Goal: Task Accomplishment & Management: Use online tool/utility

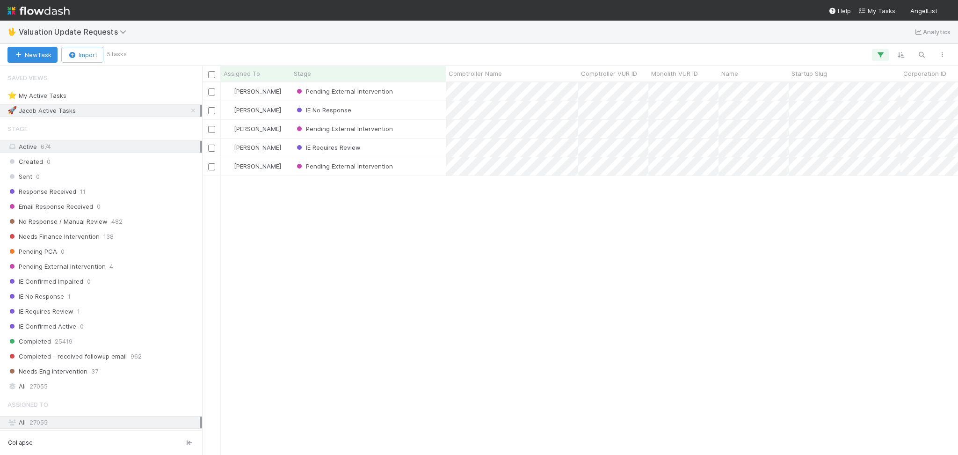
scroll to position [363, 746]
click at [115, 193] on div "Response Received 11" at bounding box center [103, 192] width 192 height 12
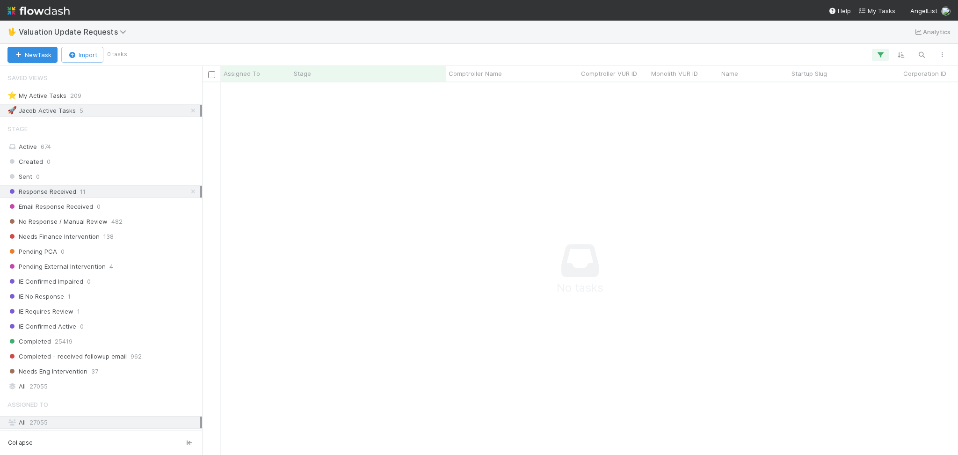
scroll to position [353, 737]
click at [189, 108] on icon at bounding box center [193, 111] width 9 height 6
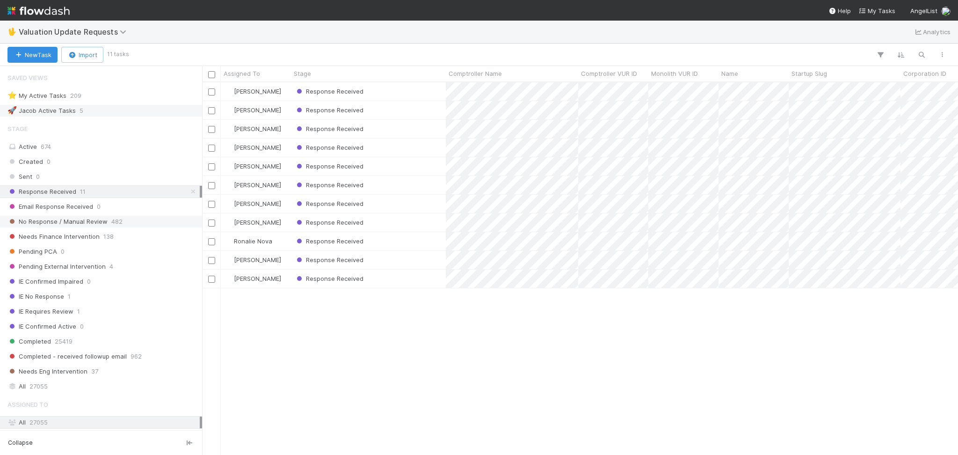
scroll to position [363, 746]
click at [142, 223] on div "No Response / Manual Review 482" at bounding box center [103, 222] width 192 height 12
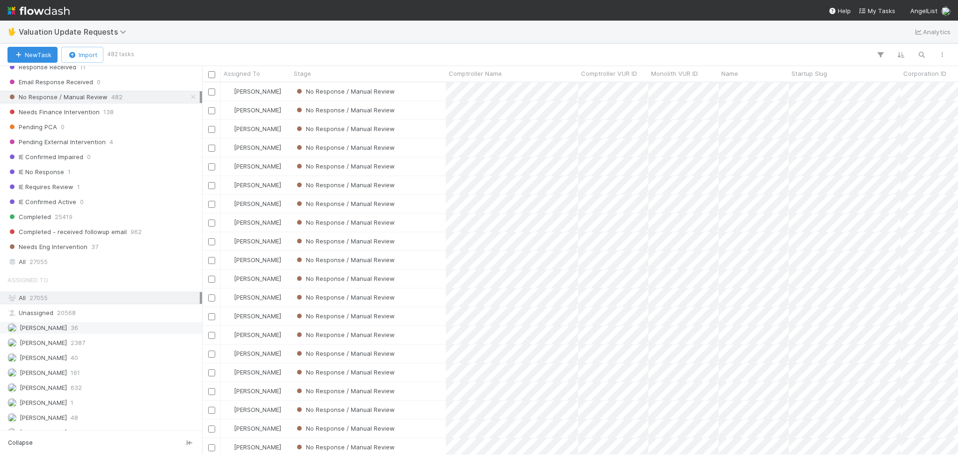
scroll to position [363, 746]
click at [97, 351] on div "Assigned To All 27055 Unassigned 20568 [PERSON_NAME] 36 [PERSON_NAME] 2387 [PER…" at bounding box center [101, 385] width 202 height 228
click at [102, 345] on div "[PERSON_NAME] 2387" at bounding box center [103, 343] width 192 height 12
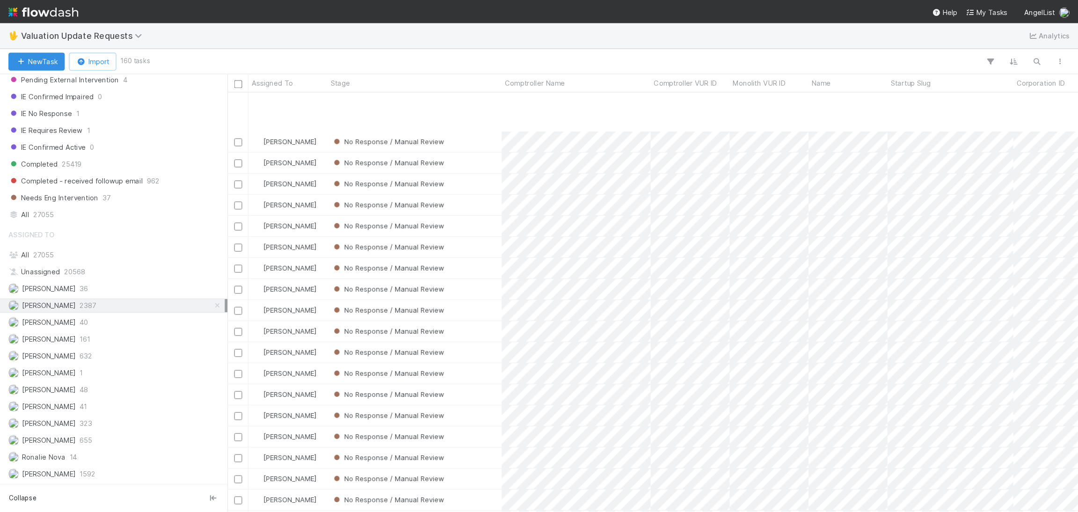
scroll to position [1248, 0]
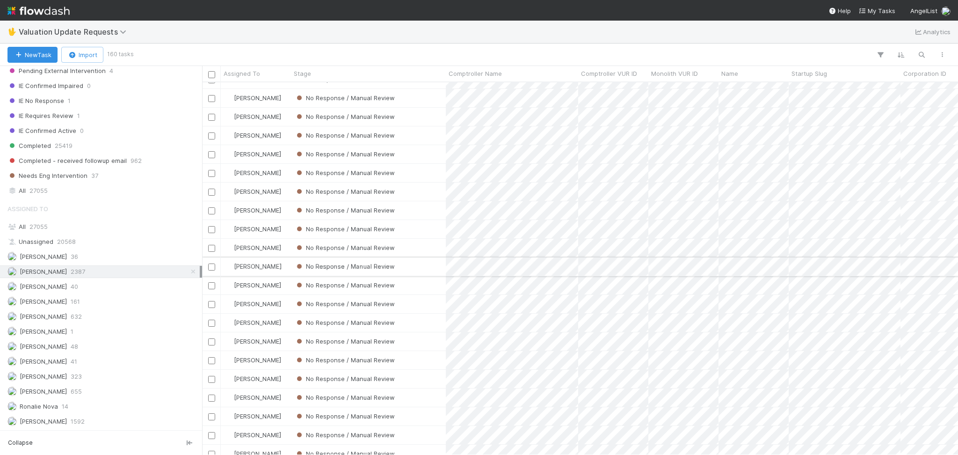
click at [421, 271] on div "No Response / Manual Review" at bounding box center [368, 266] width 155 height 18
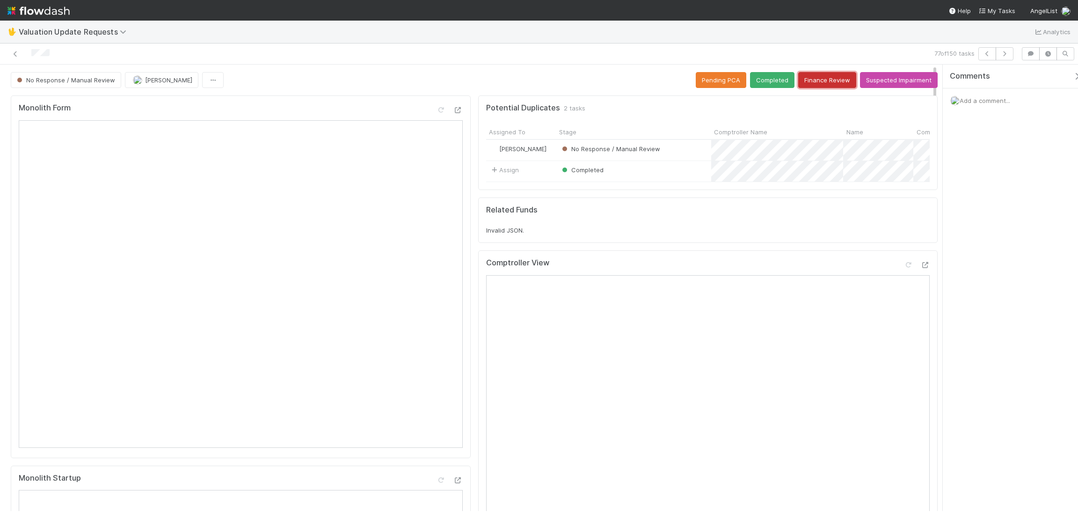
click at [828, 79] on button "Finance Review" at bounding box center [827, 80] width 58 height 16
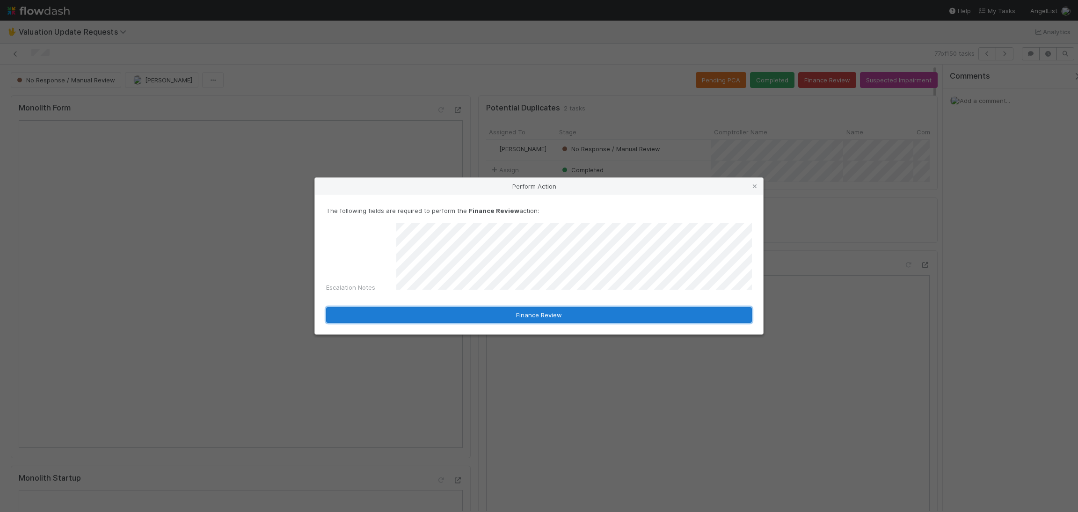
click at [504, 312] on button "Finance Review" at bounding box center [539, 315] width 426 height 16
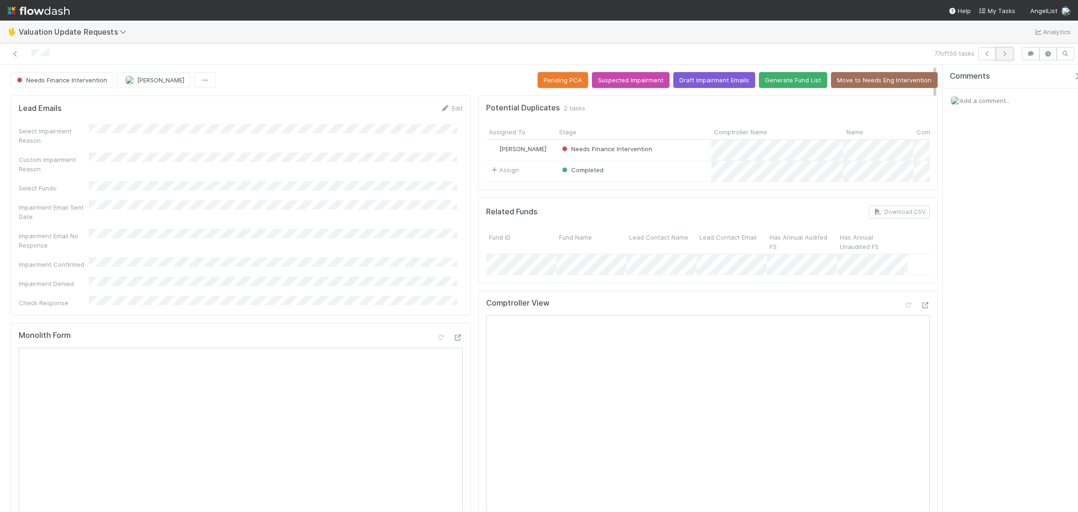
click at [958, 57] on button "button" at bounding box center [1005, 53] width 18 height 13
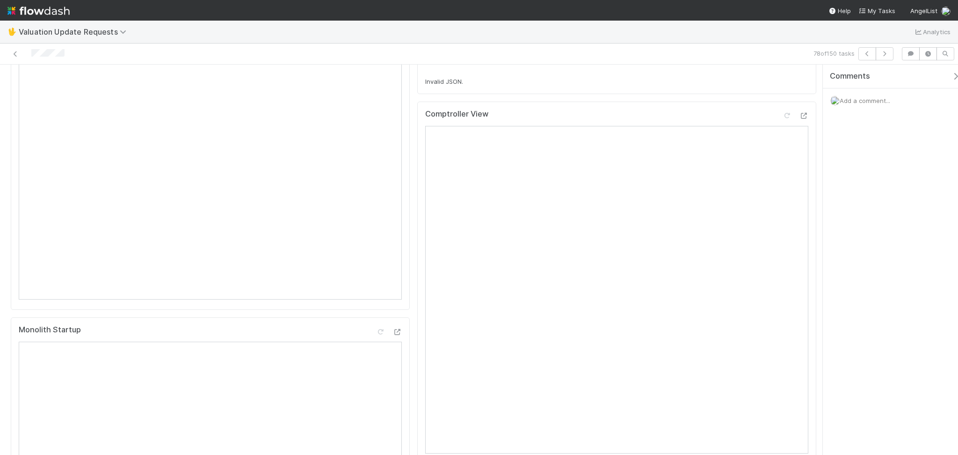
scroll to position [187, 0]
click at [300, 17] on nav "Help My Tasks AngelList" at bounding box center [479, 10] width 958 height 21
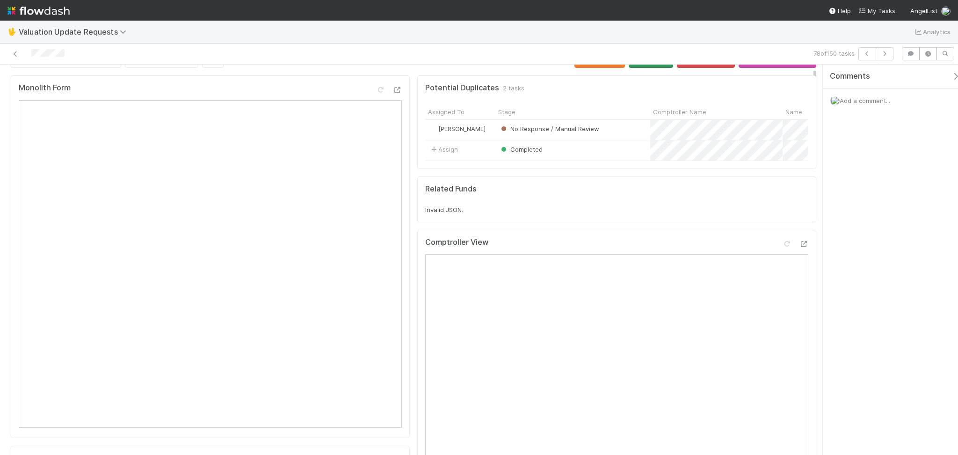
scroll to position [0, 0]
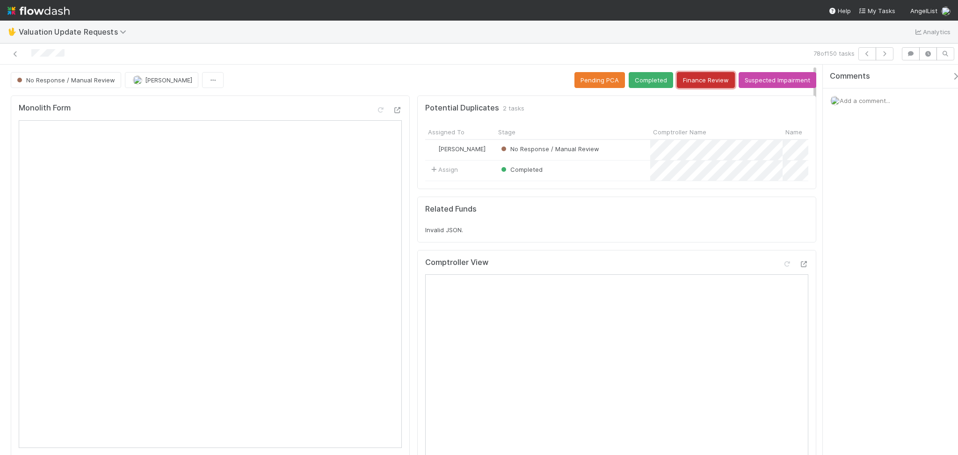
click at [691, 72] on button "Finance Review" at bounding box center [706, 80] width 58 height 16
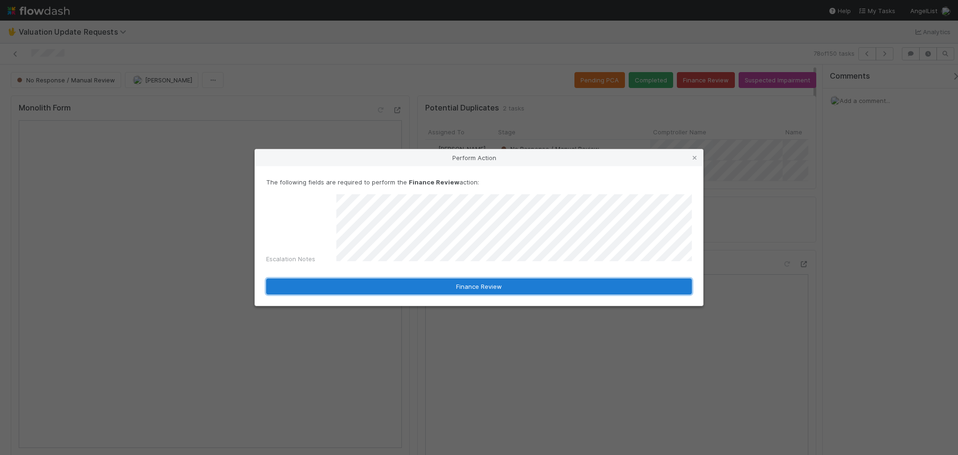
click at [417, 287] on button "Finance Review" at bounding box center [479, 286] width 426 height 16
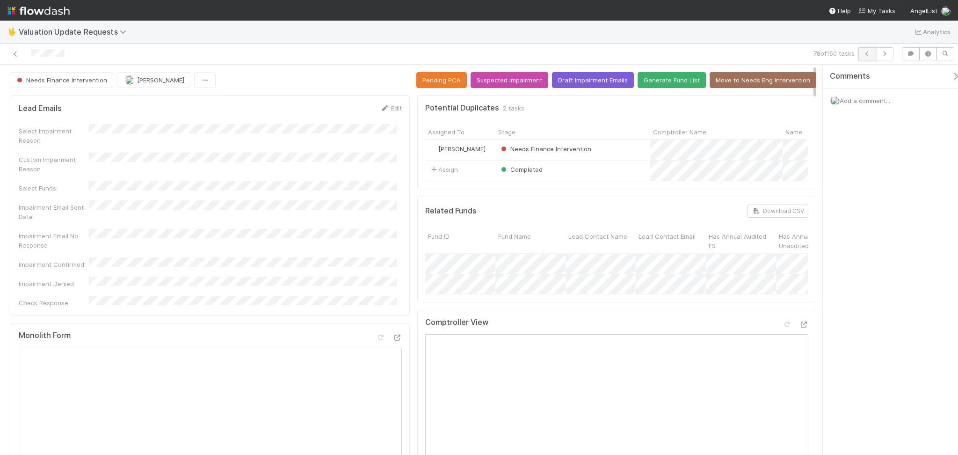
click at [871, 53] on icon "button" at bounding box center [867, 54] width 9 height 6
click at [876, 57] on button "button" at bounding box center [868, 53] width 18 height 13
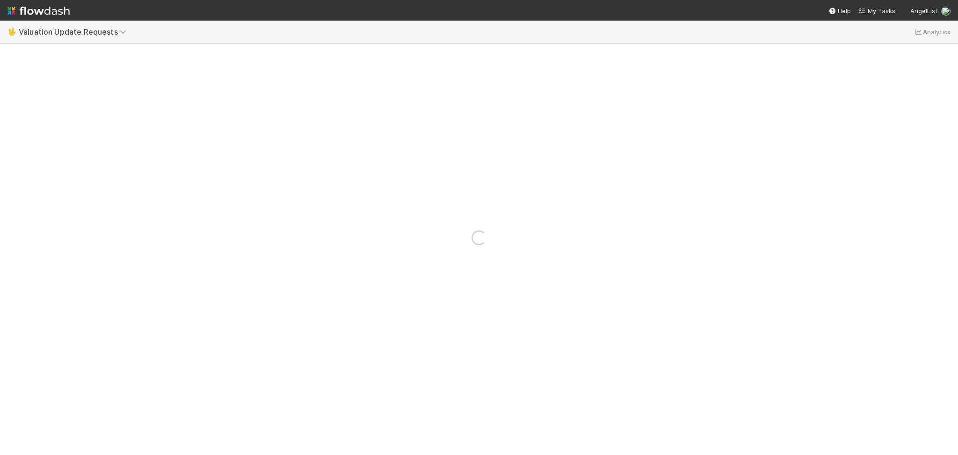
click at [884, 51] on div "Loading..." at bounding box center [479, 238] width 958 height 434
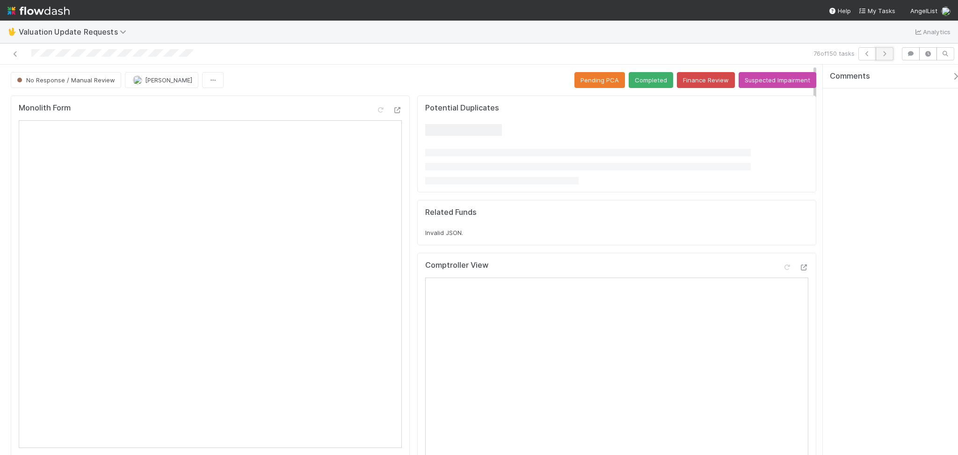
click at [884, 57] on button "button" at bounding box center [885, 53] width 18 height 13
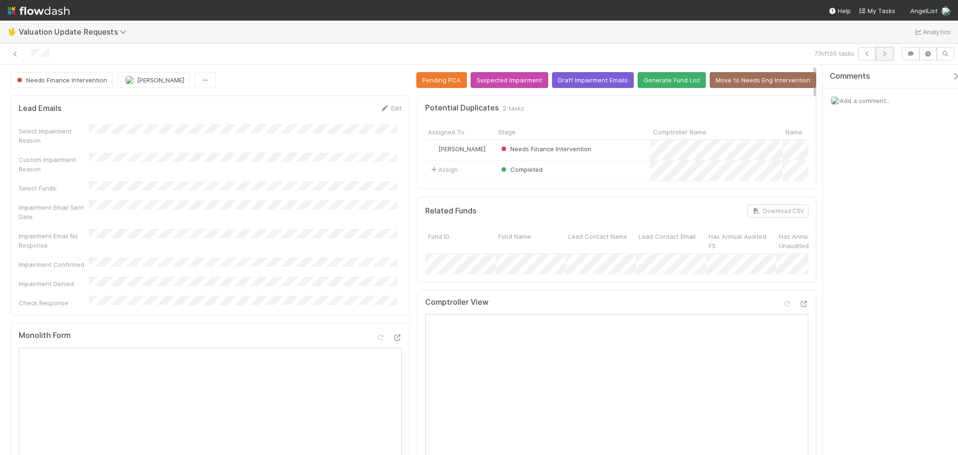
click at [881, 59] on button "button" at bounding box center [885, 53] width 18 height 13
click at [882, 59] on button "button" at bounding box center [885, 53] width 18 height 13
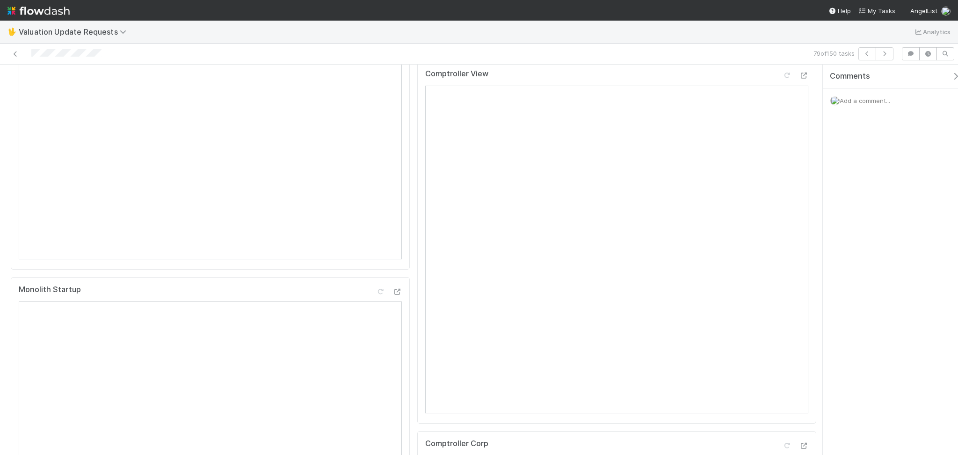
scroll to position [124, 0]
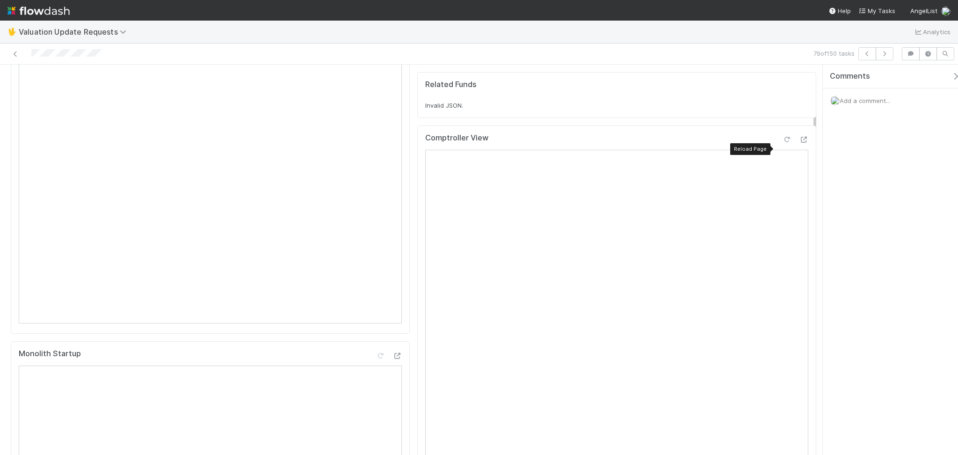
click at [782, 143] on icon at bounding box center [786, 140] width 9 height 6
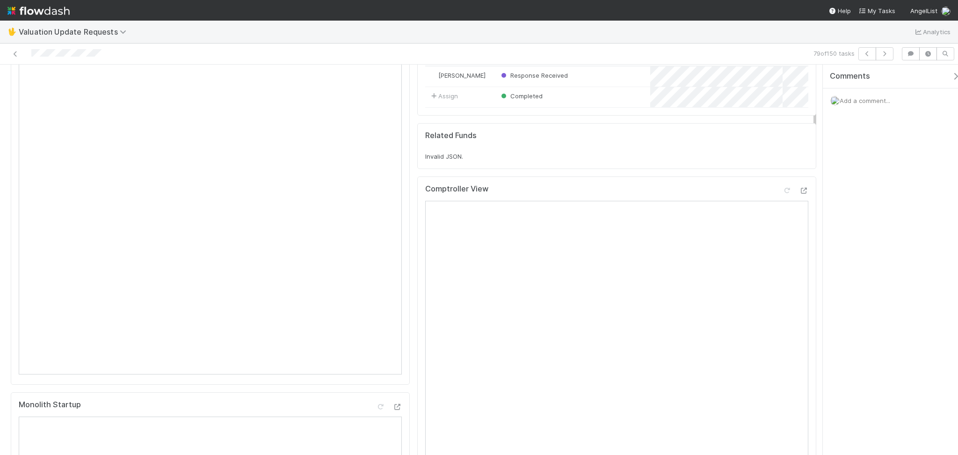
scroll to position [0, 0]
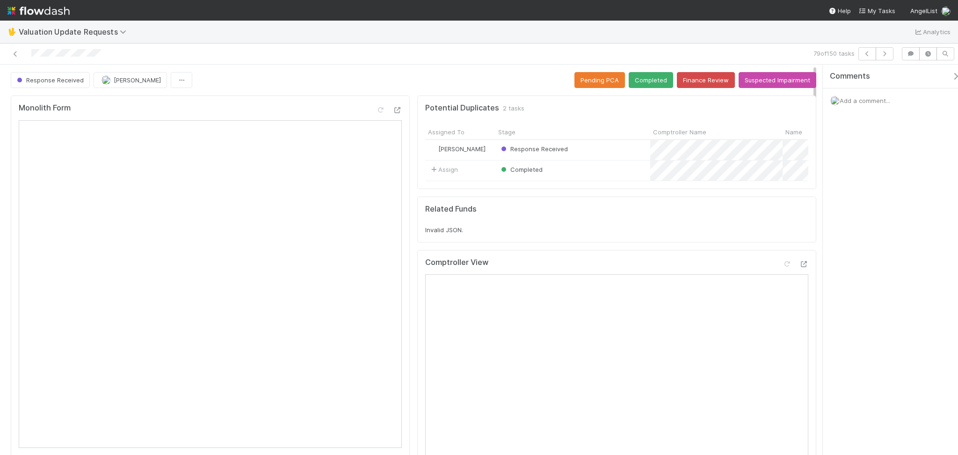
click at [623, 103] on div "Potential Duplicates 2 tasks" at bounding box center [616, 107] width 383 height 9
click at [640, 85] on button "Completed" at bounding box center [651, 80] width 44 height 16
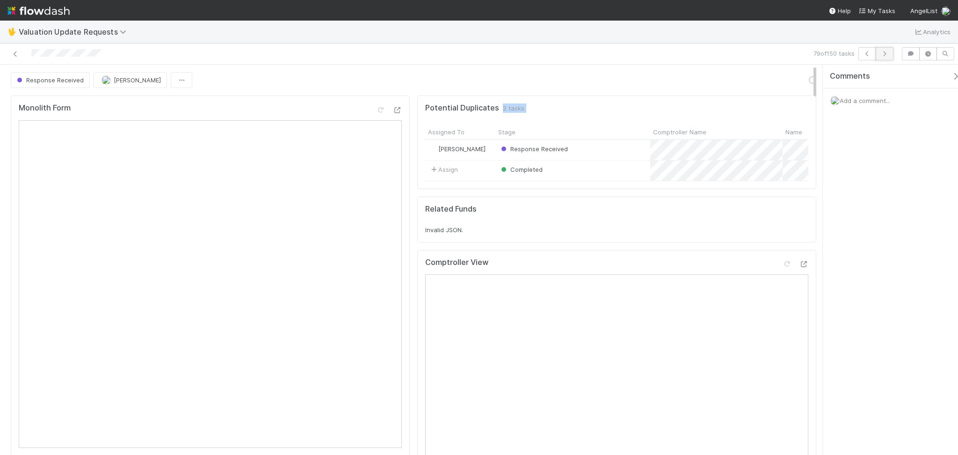
click at [886, 54] on icon "button" at bounding box center [884, 54] width 9 height 6
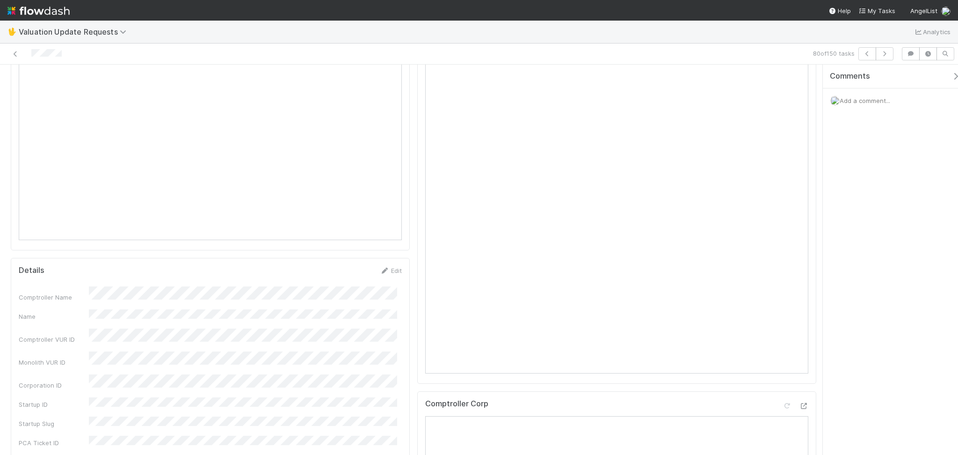
scroll to position [187, 0]
click at [886, 51] on icon "button" at bounding box center [884, 54] width 9 height 6
click at [775, 81] on div "Comptroller View" at bounding box center [616, 79] width 383 height 17
click at [782, 81] on div at bounding box center [786, 76] width 9 height 9
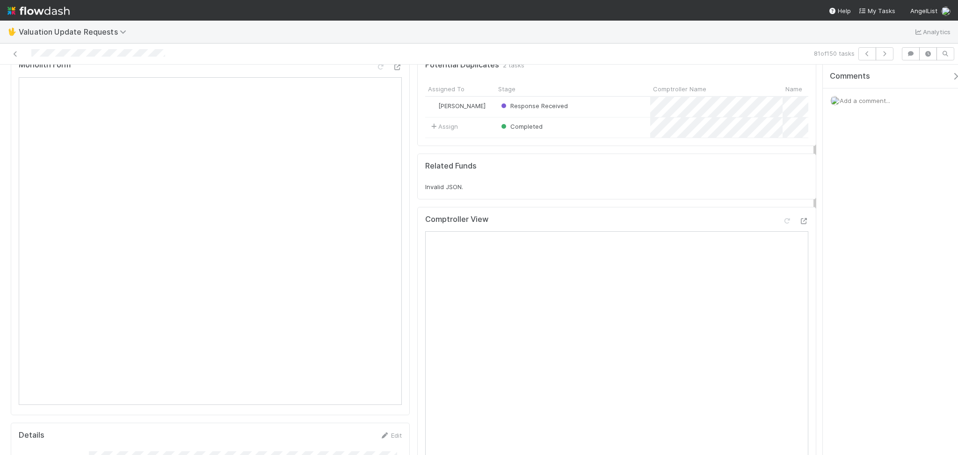
scroll to position [0, 0]
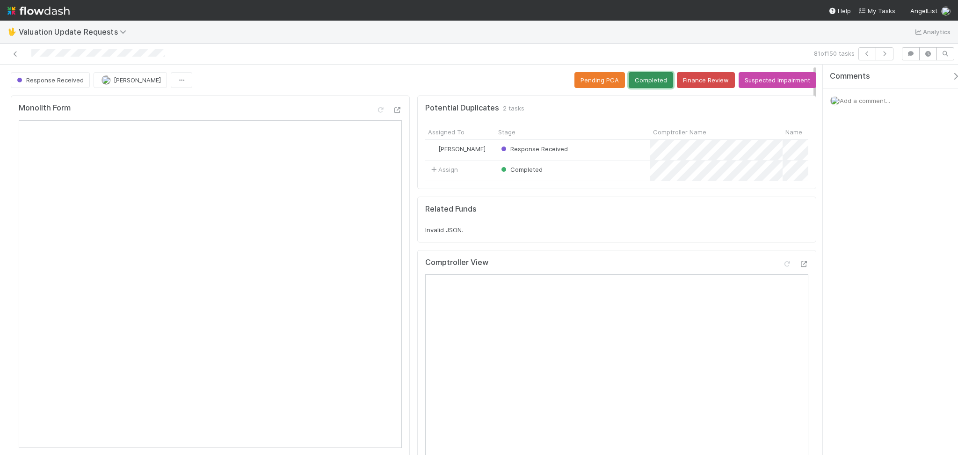
click at [638, 77] on button "Completed" at bounding box center [651, 80] width 44 height 16
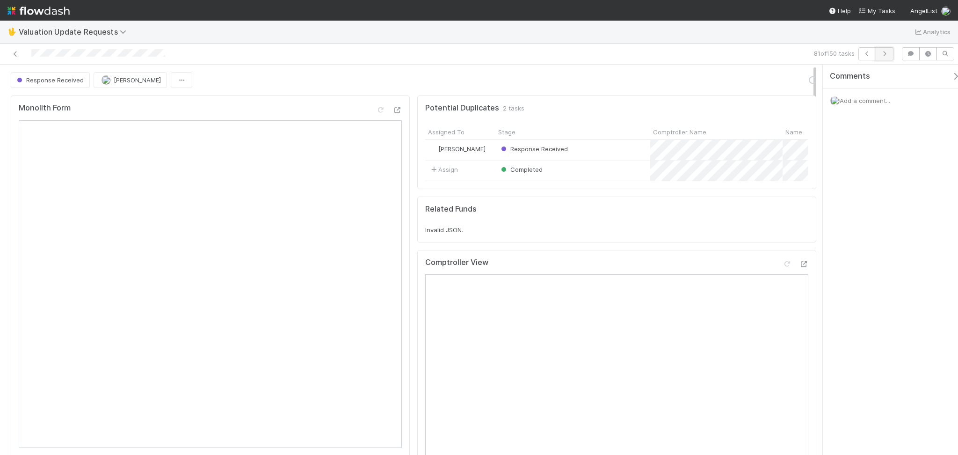
click at [887, 49] on button "button" at bounding box center [885, 53] width 18 height 13
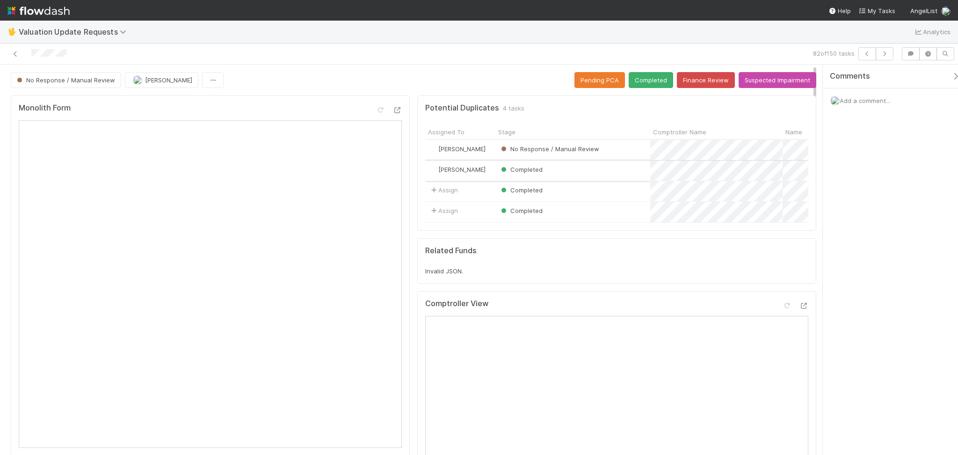
click at [590, 167] on div "Completed" at bounding box center [573, 171] width 155 height 20
click at [705, 78] on button "Finance Review" at bounding box center [706, 80] width 58 height 16
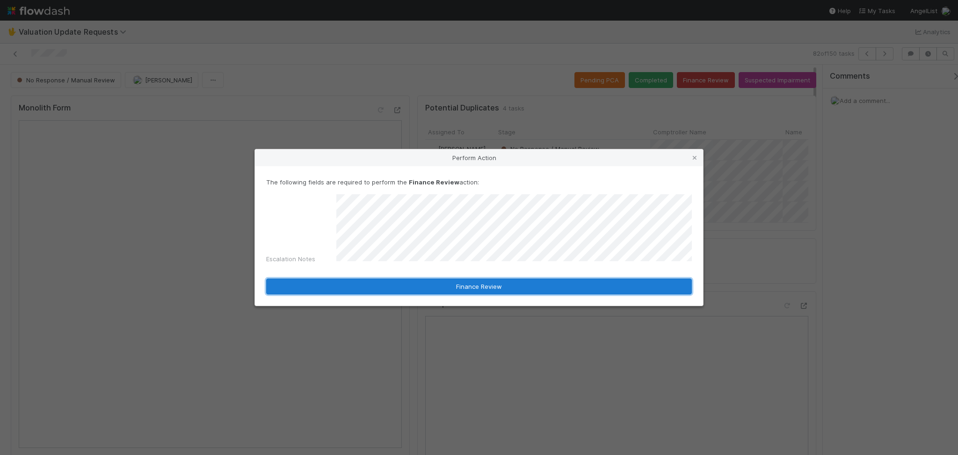
click at [474, 289] on button "Finance Review" at bounding box center [479, 286] width 426 height 16
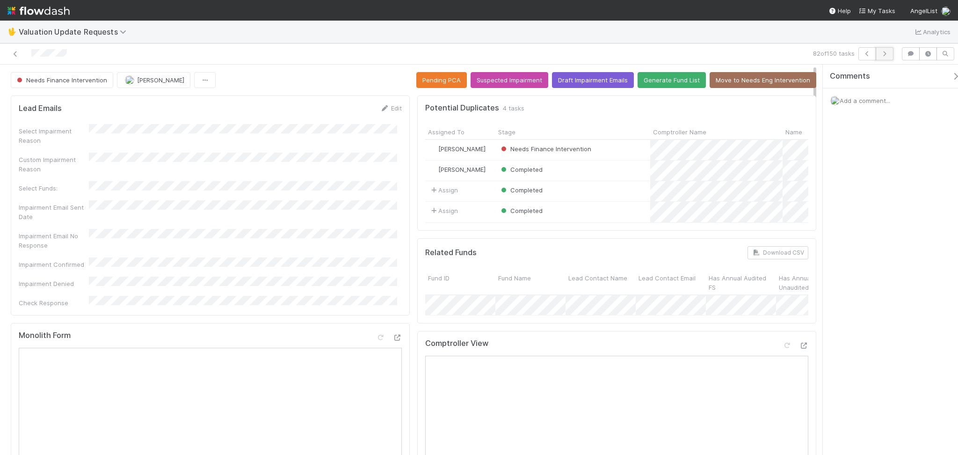
click at [888, 52] on icon "button" at bounding box center [884, 54] width 9 height 6
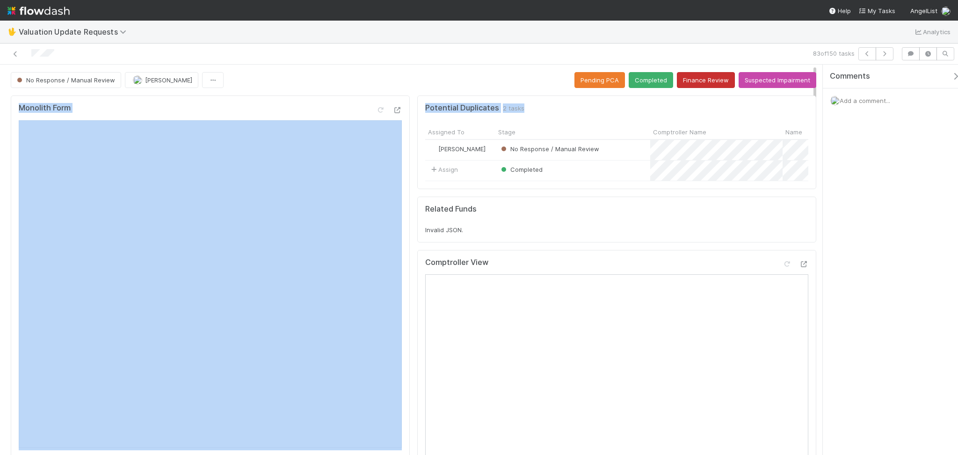
click at [710, 85] on button "Finance Review" at bounding box center [706, 80] width 58 height 16
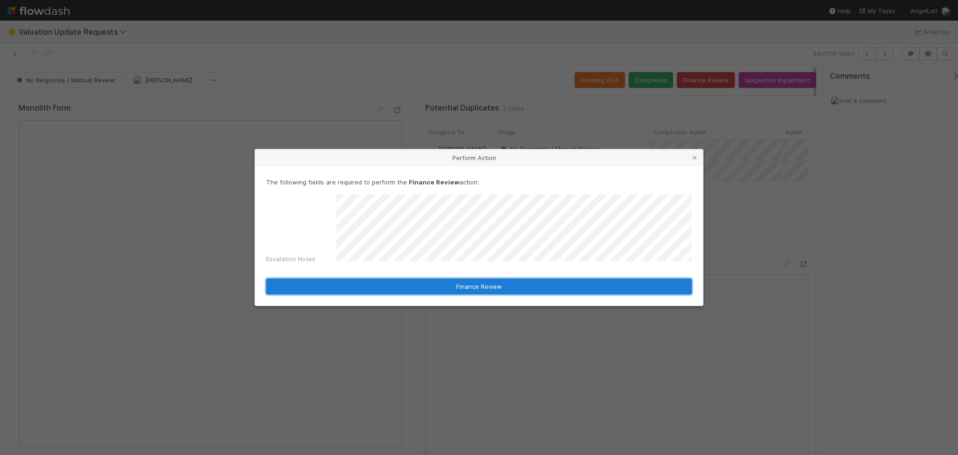
click at [446, 278] on button "Finance Review" at bounding box center [479, 286] width 426 height 16
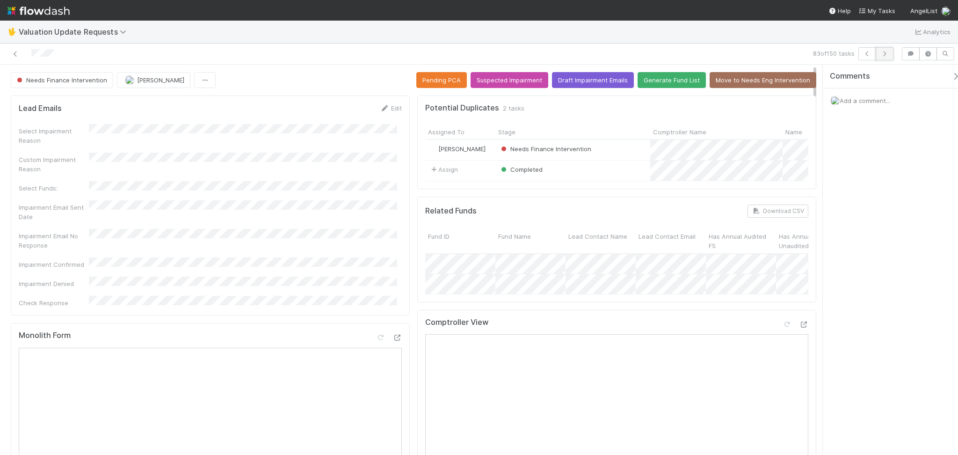
click at [885, 52] on icon "button" at bounding box center [884, 54] width 9 height 6
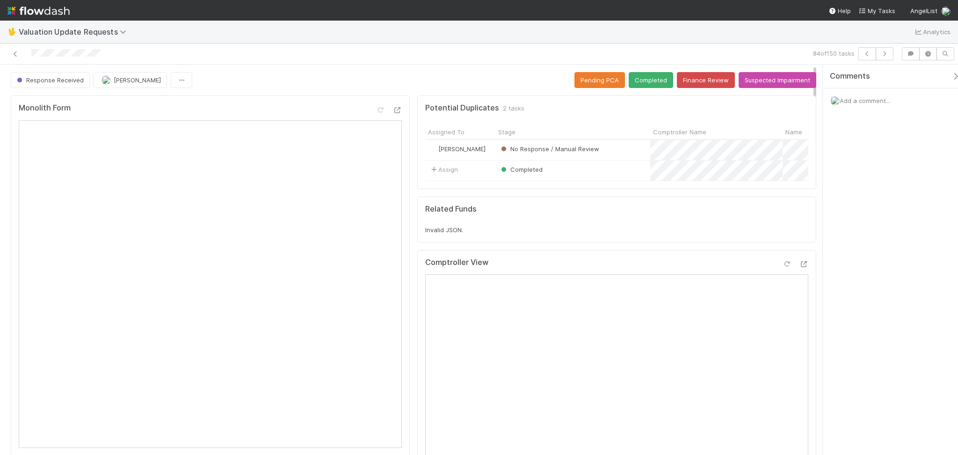
click at [782, 267] on icon at bounding box center [786, 264] width 9 height 6
click at [641, 78] on button "Completed" at bounding box center [651, 80] width 44 height 16
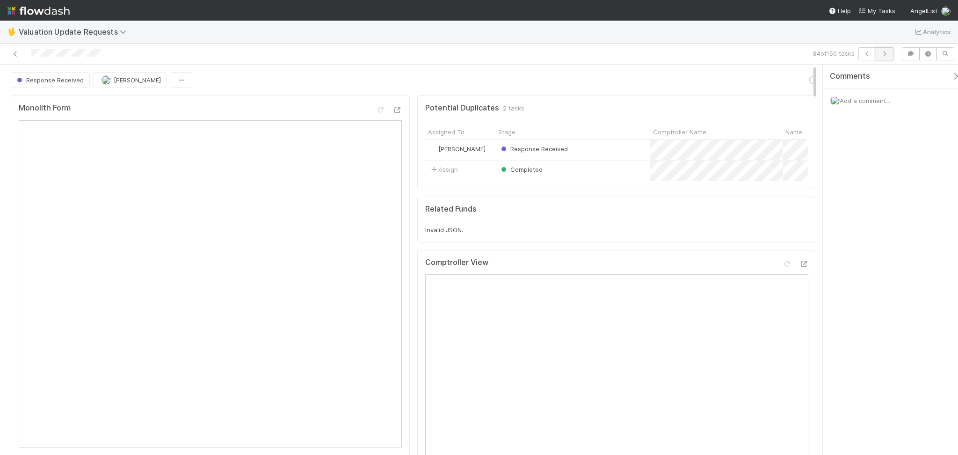
click at [882, 51] on icon "button" at bounding box center [884, 54] width 9 height 6
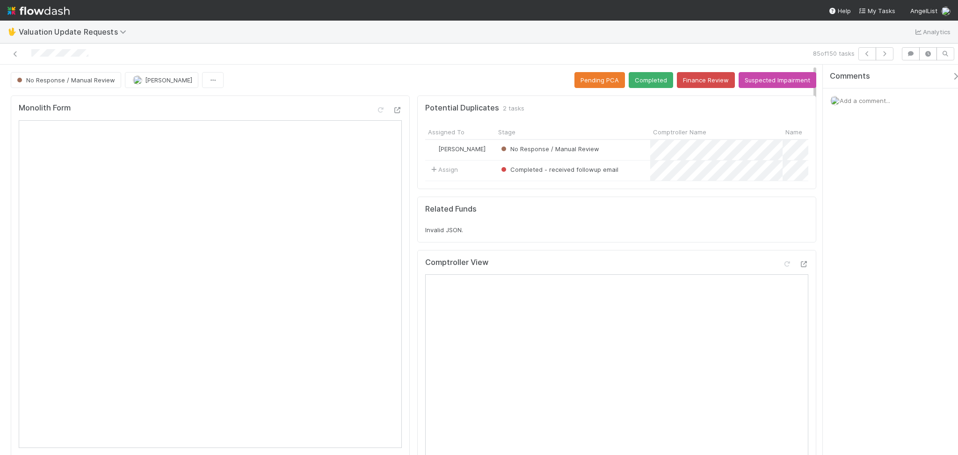
click at [300, 77] on div "No Response / Manual Review [PERSON_NAME] Pending PCA Completed Finance Review …" at bounding box center [414, 80] width 806 height 16
click at [692, 81] on button "Finance Review" at bounding box center [706, 80] width 58 height 16
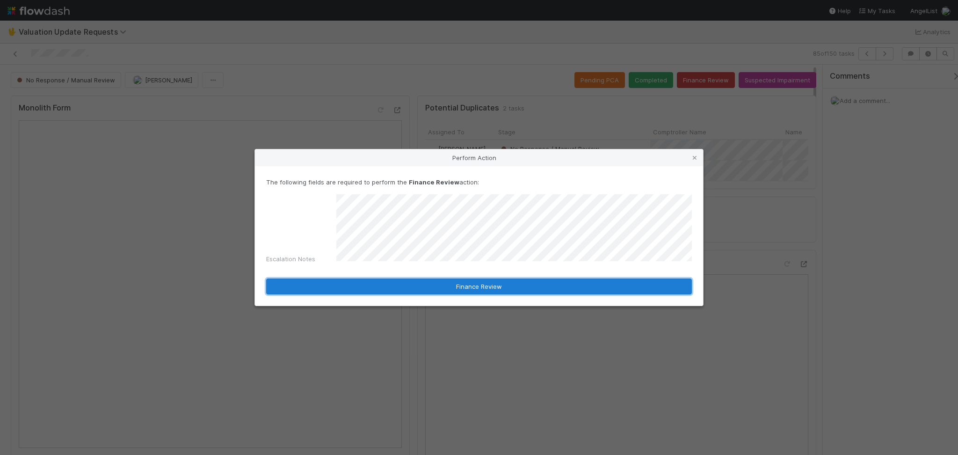
click at [460, 278] on button "Finance Review" at bounding box center [479, 286] width 426 height 16
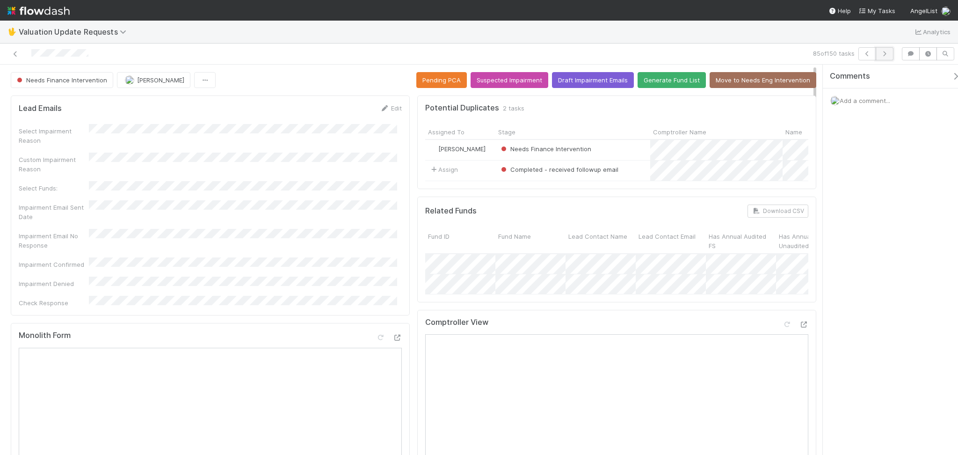
click at [885, 52] on icon "button" at bounding box center [884, 54] width 9 height 6
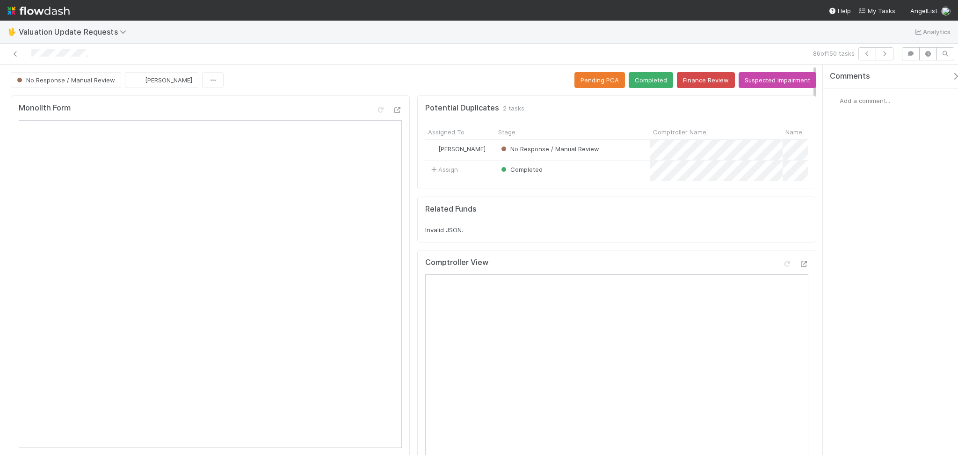
click at [243, 95] on div "Monolith Form" at bounding box center [210, 276] width 399 height 363
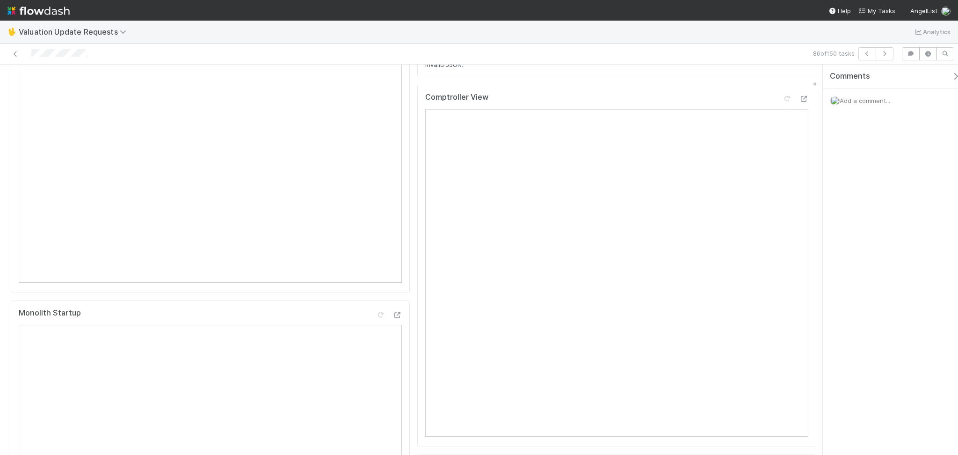
scroll to position [62, 0]
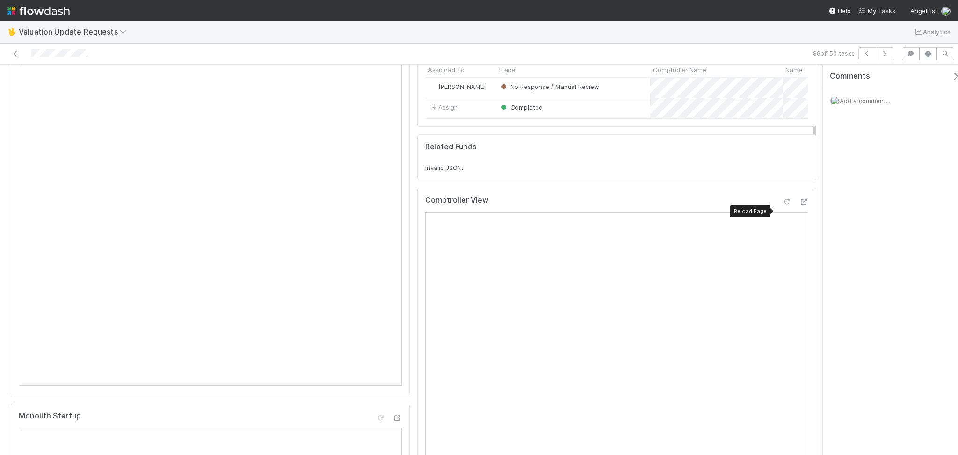
click at [782, 205] on icon at bounding box center [786, 202] width 9 height 6
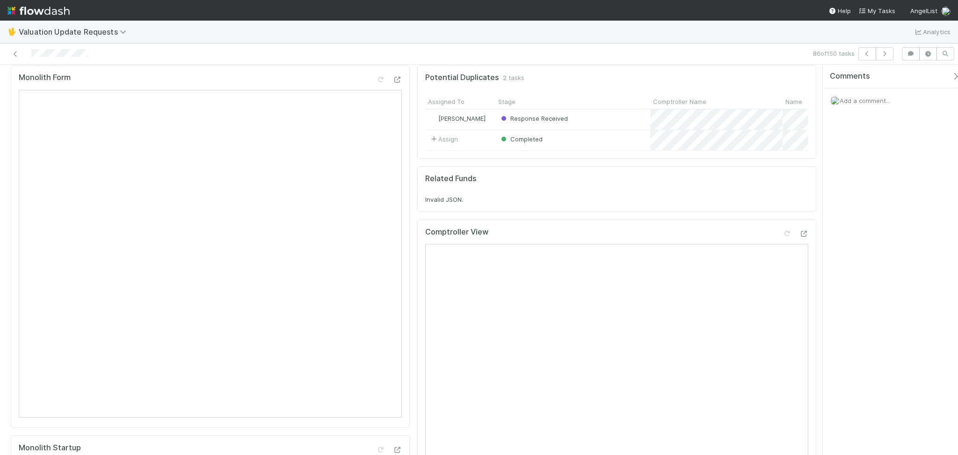
scroll to position [0, 0]
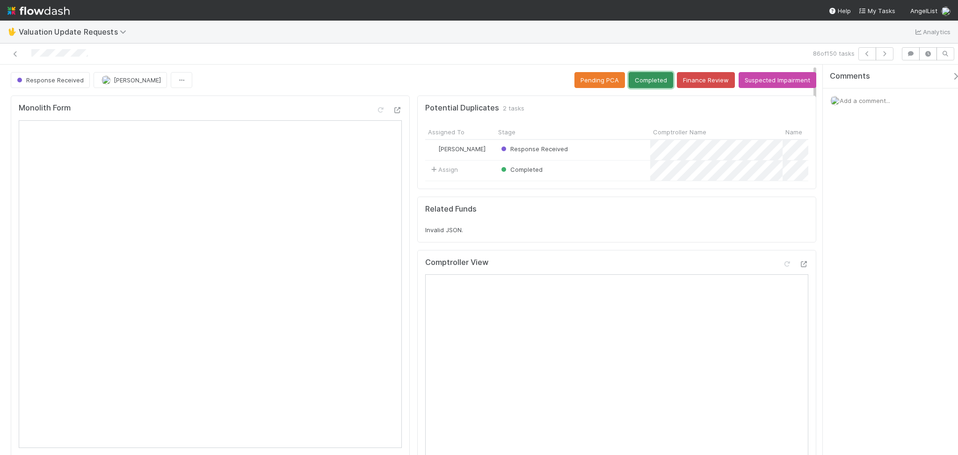
click at [637, 75] on button "Completed" at bounding box center [651, 80] width 44 height 16
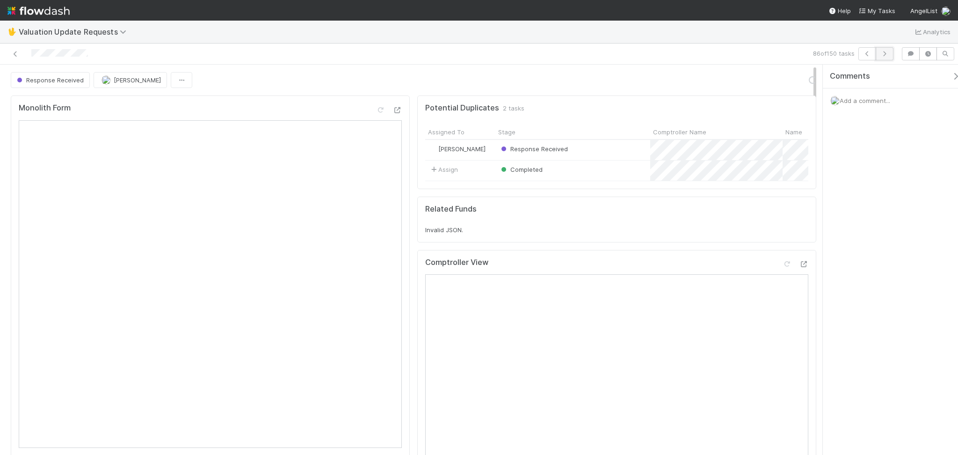
click at [883, 54] on icon "button" at bounding box center [884, 54] width 9 height 6
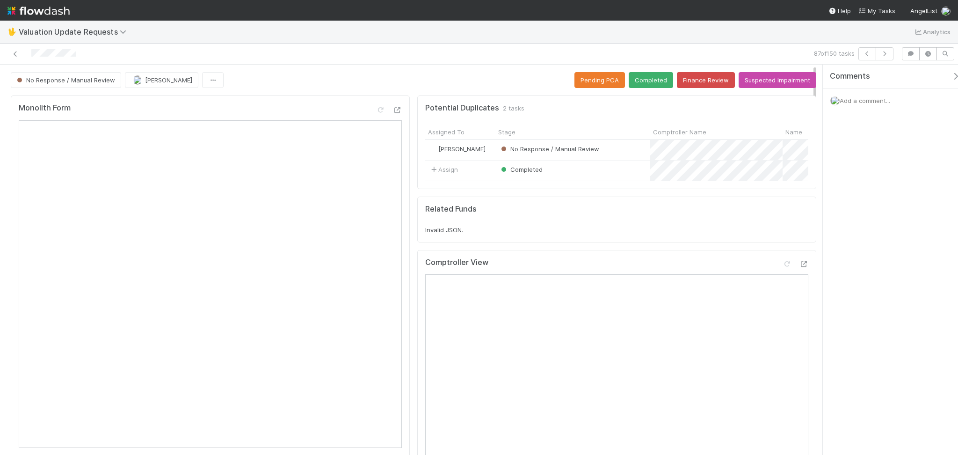
click at [272, 88] on div "No Response / Manual Review [PERSON_NAME] Pending PCA Completed Finance Review …" at bounding box center [414, 80] width 806 height 16
click at [782, 267] on icon at bounding box center [786, 264] width 9 height 6
click at [633, 80] on button "Completed" at bounding box center [651, 80] width 44 height 16
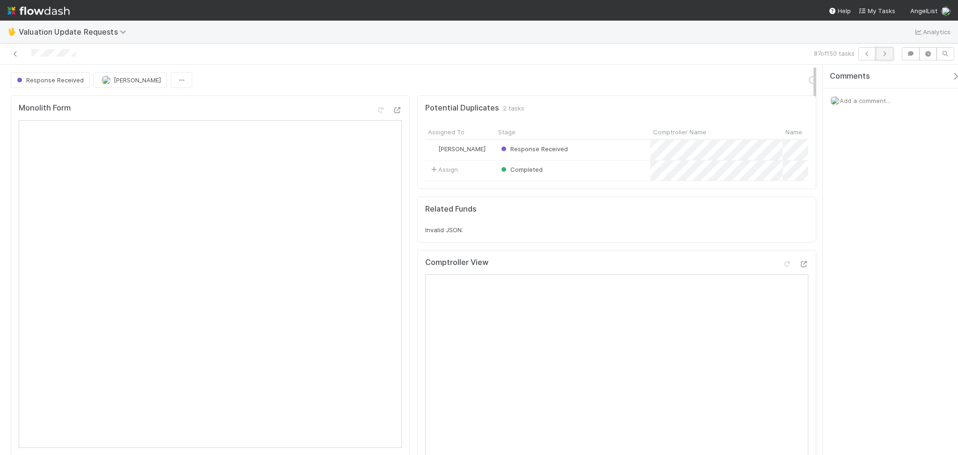
click at [892, 51] on button "button" at bounding box center [885, 53] width 18 height 13
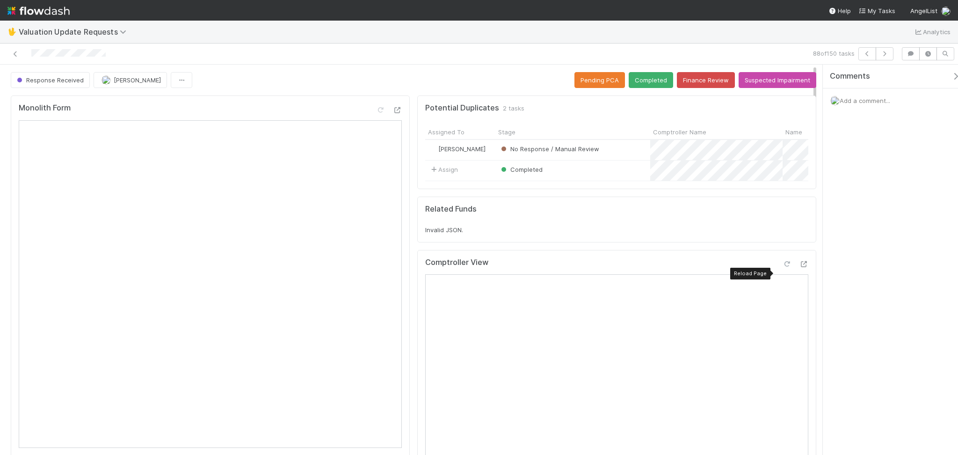
click at [782, 267] on icon at bounding box center [786, 264] width 9 height 6
click at [653, 80] on button "Completed" at bounding box center [651, 80] width 44 height 16
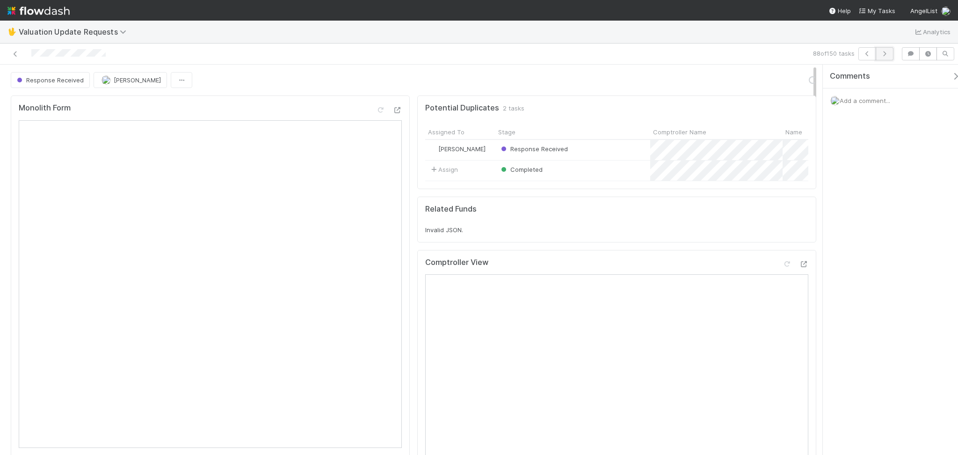
click at [885, 57] on button "button" at bounding box center [885, 53] width 18 height 13
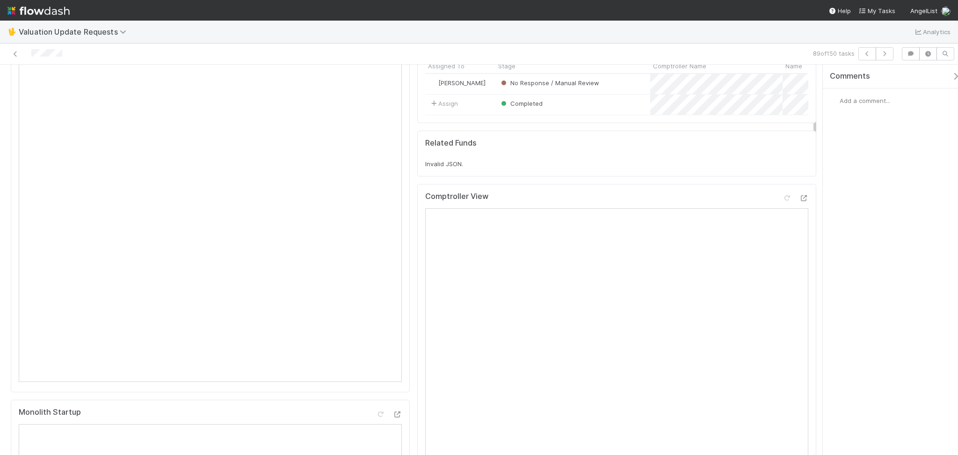
scroll to position [62, 0]
click at [782, 205] on icon at bounding box center [786, 202] width 9 height 6
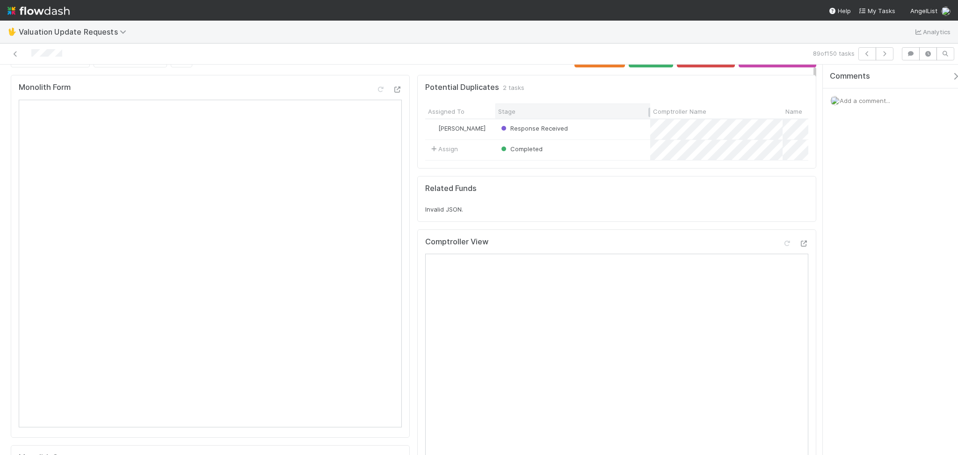
scroll to position [0, 0]
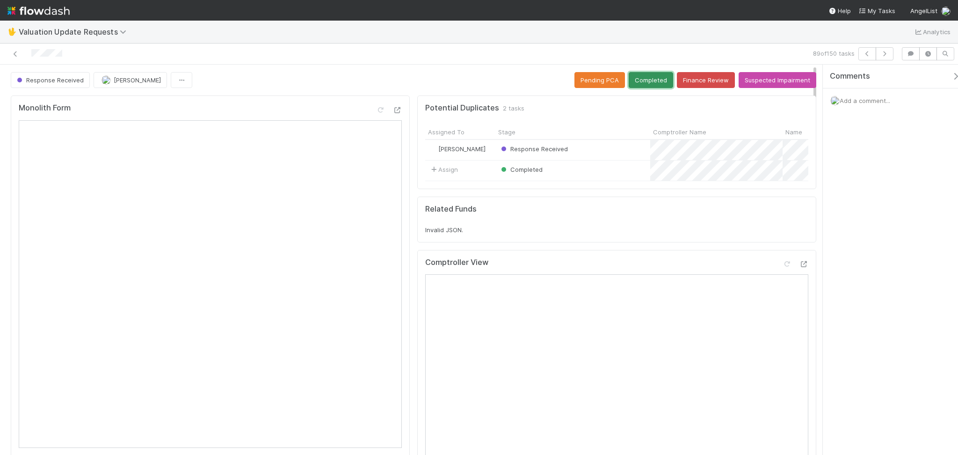
click at [648, 81] on button "Completed" at bounding box center [651, 80] width 44 height 16
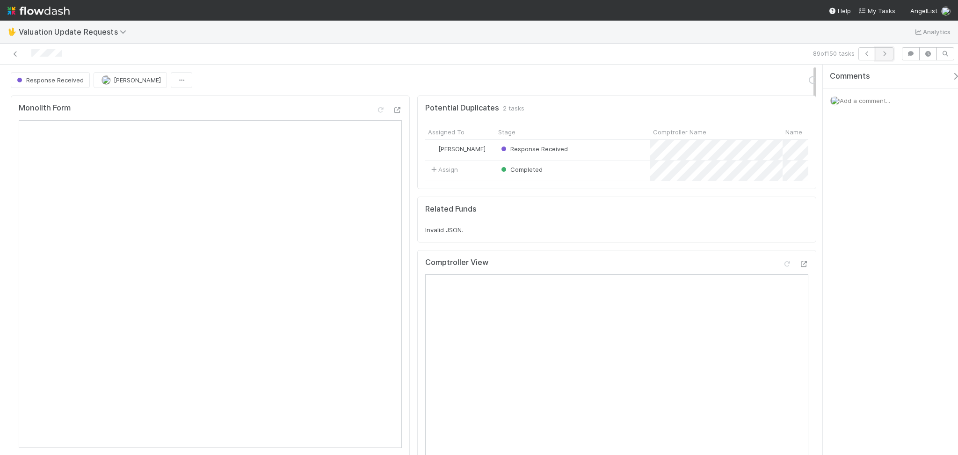
click at [885, 52] on icon "button" at bounding box center [884, 54] width 9 height 6
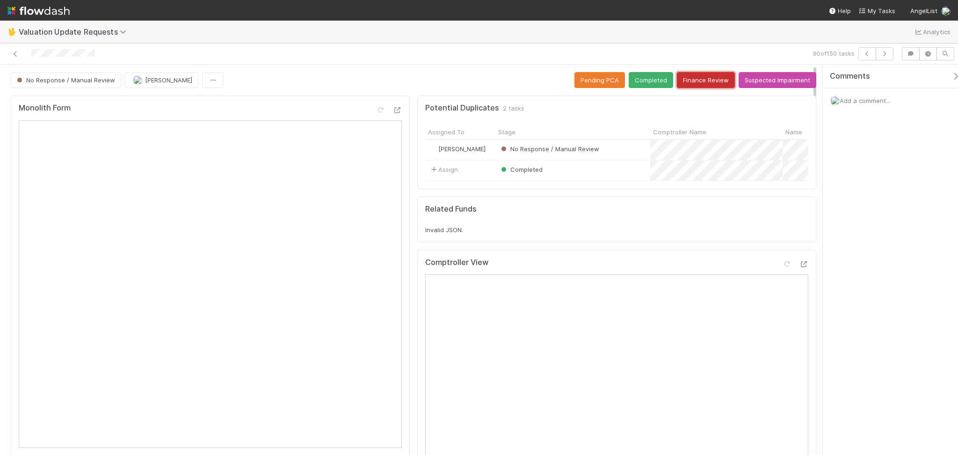
click at [685, 80] on button "Finance Review" at bounding box center [706, 80] width 58 height 16
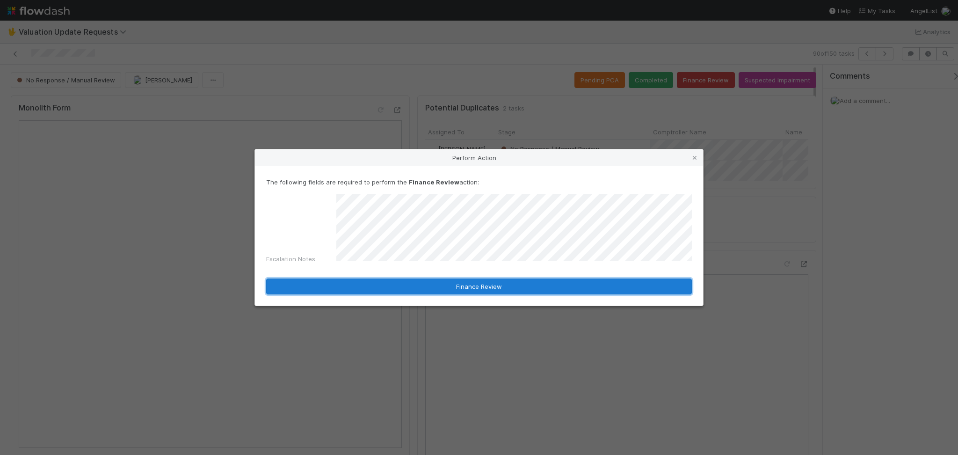
click at [453, 278] on button "Finance Review" at bounding box center [479, 286] width 426 height 16
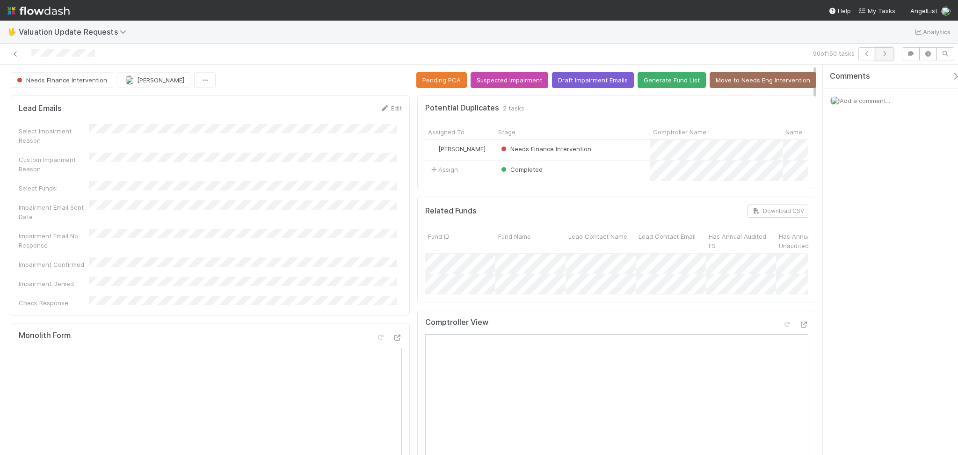
click at [889, 51] on button "button" at bounding box center [885, 53] width 18 height 13
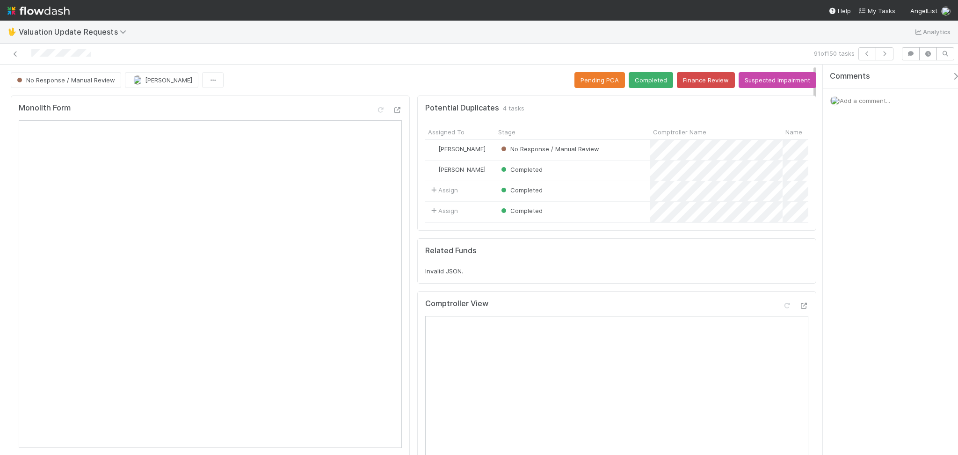
click at [250, 103] on div "Monolith Form" at bounding box center [210, 111] width 383 height 17
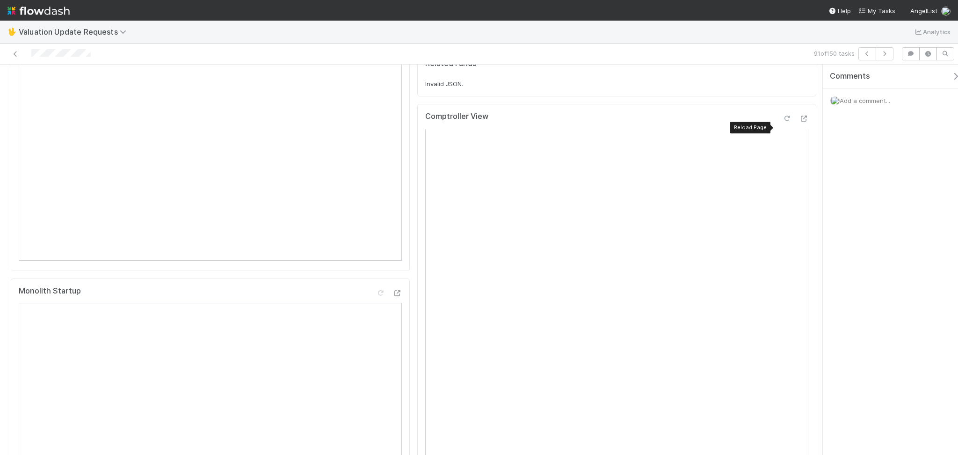
click at [782, 122] on icon at bounding box center [786, 119] width 9 height 6
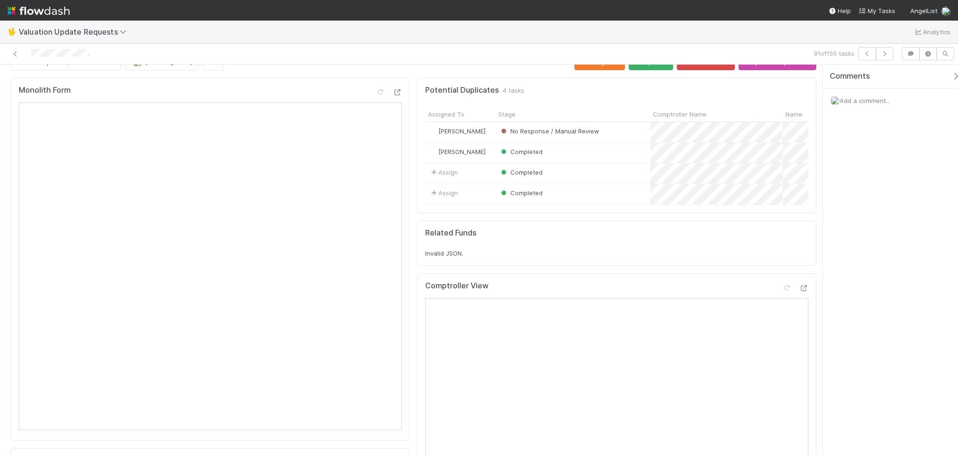
scroll to position [0, 0]
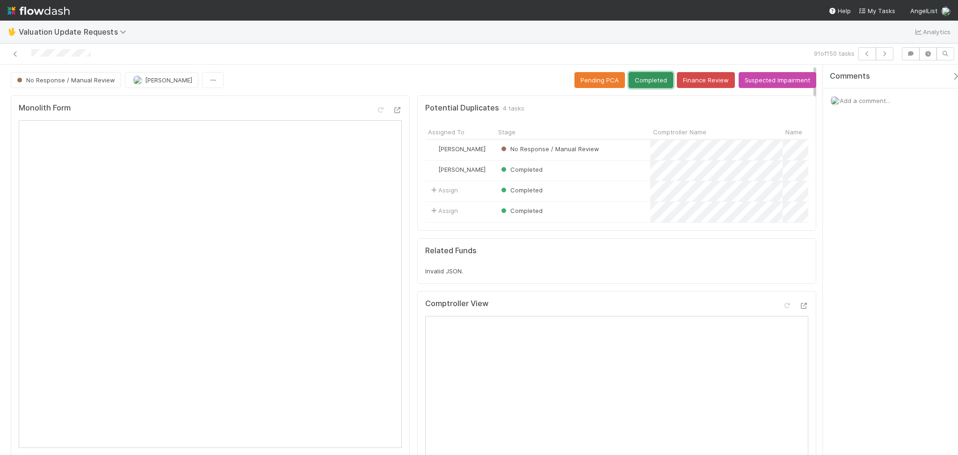
click at [633, 76] on button "Completed" at bounding box center [651, 80] width 44 height 16
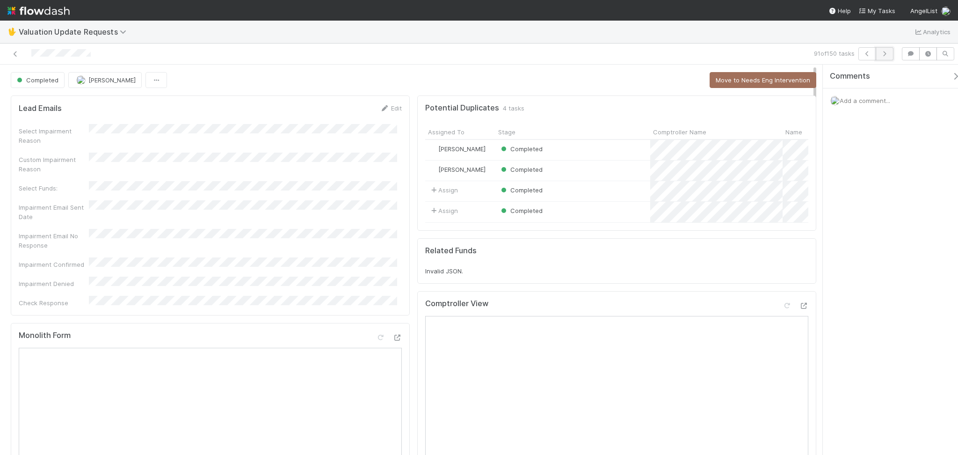
click at [890, 51] on button "button" at bounding box center [885, 53] width 18 height 13
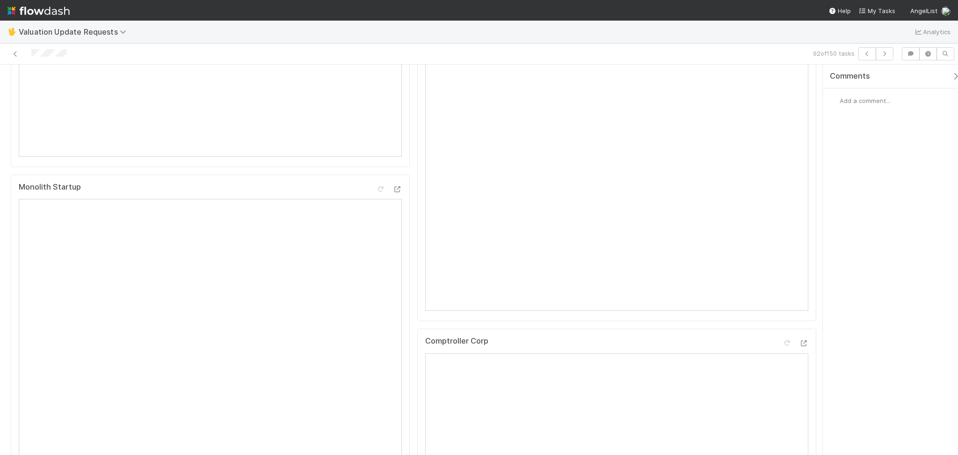
scroll to position [312, 0]
click at [16, 48] on div at bounding box center [228, 53] width 449 height 13
click at [9, 56] on div at bounding box center [228, 53] width 449 height 13
click at [19, 54] on icon at bounding box center [15, 54] width 9 height 6
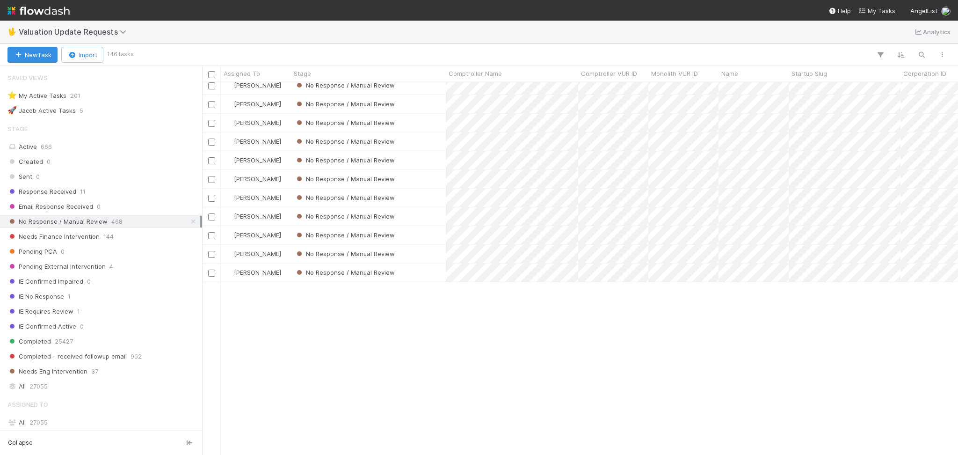
scroll to position [936, 0]
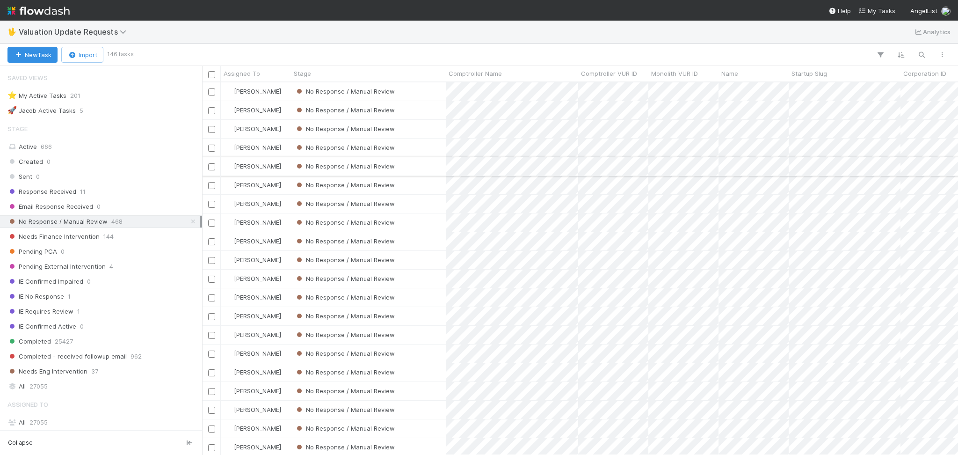
click at [431, 166] on div "No Response / Manual Review" at bounding box center [368, 166] width 155 height 18
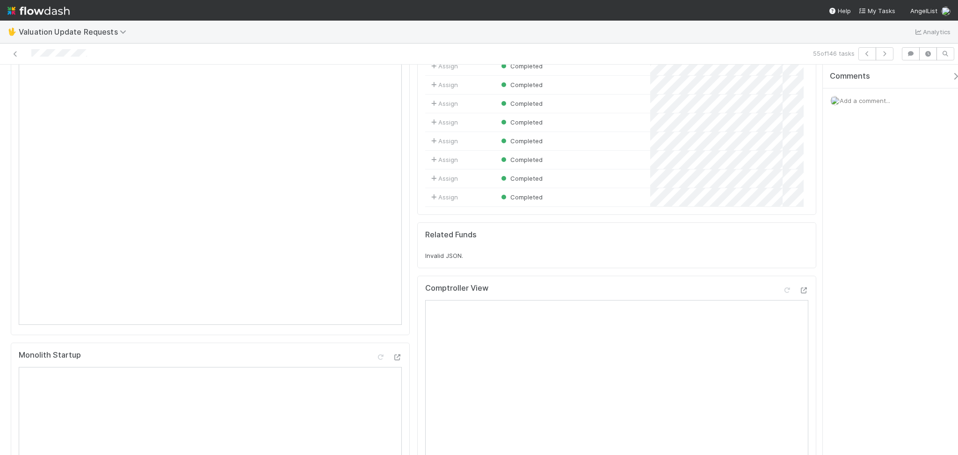
scroll to position [187, 0]
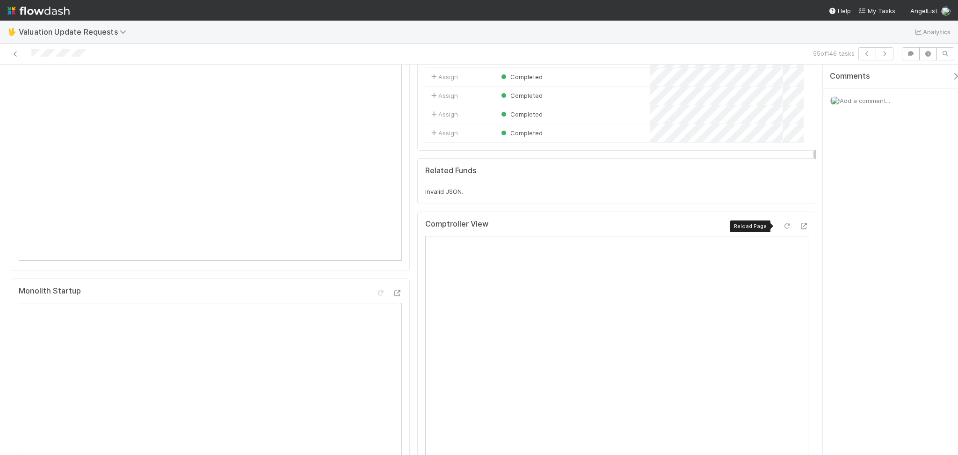
click at [782, 225] on icon at bounding box center [786, 226] width 9 height 6
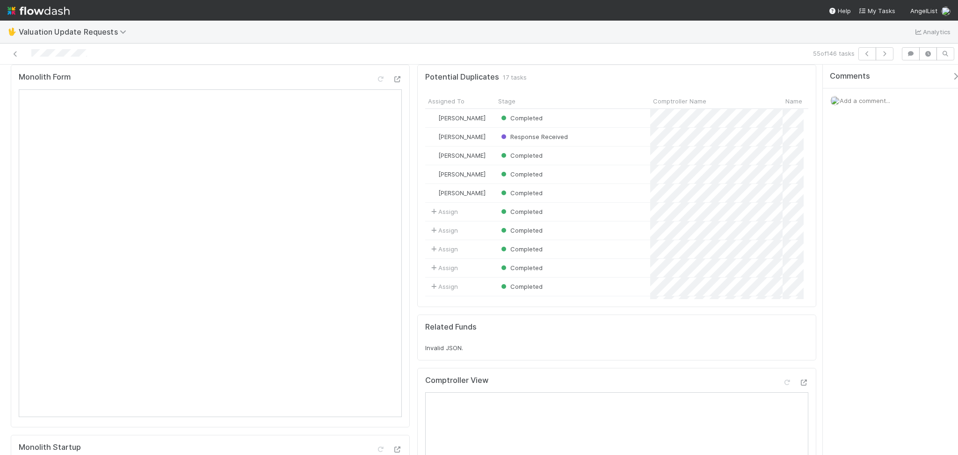
scroll to position [0, 0]
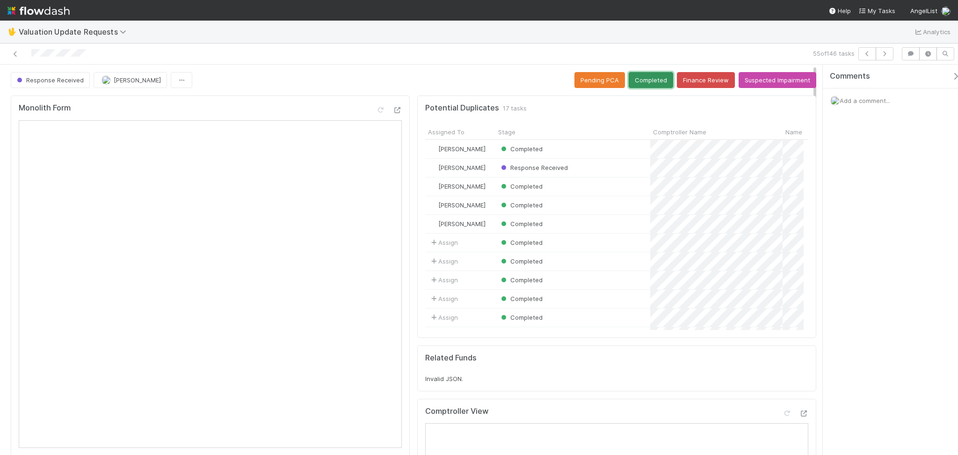
click at [650, 78] on button "Completed" at bounding box center [651, 80] width 44 height 16
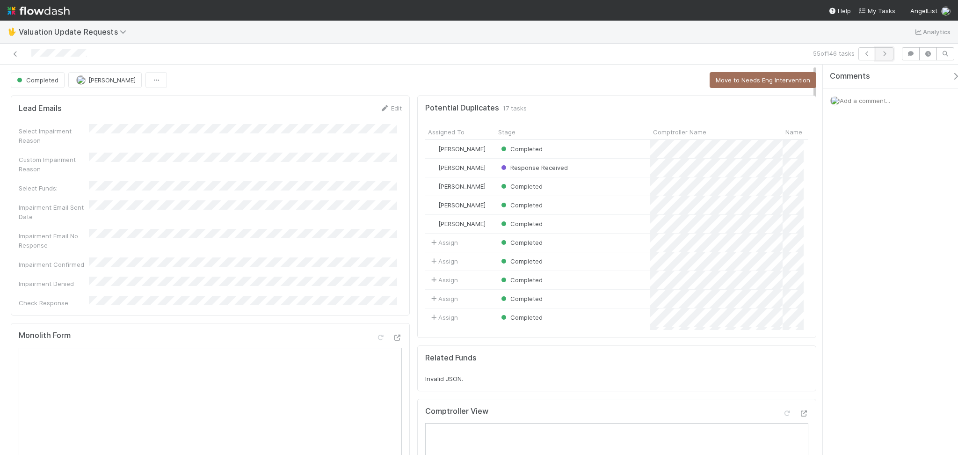
click at [890, 59] on button "button" at bounding box center [885, 53] width 18 height 13
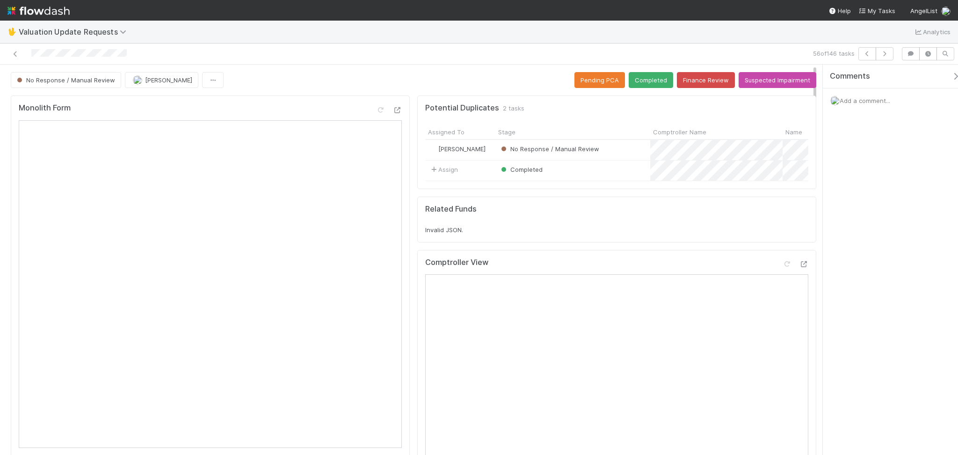
click at [298, 81] on div "No Response / Manual Review [PERSON_NAME] Pending PCA Completed Finance Review …" at bounding box center [414, 80] width 806 height 16
click at [693, 82] on button "Finance Review" at bounding box center [706, 80] width 58 height 16
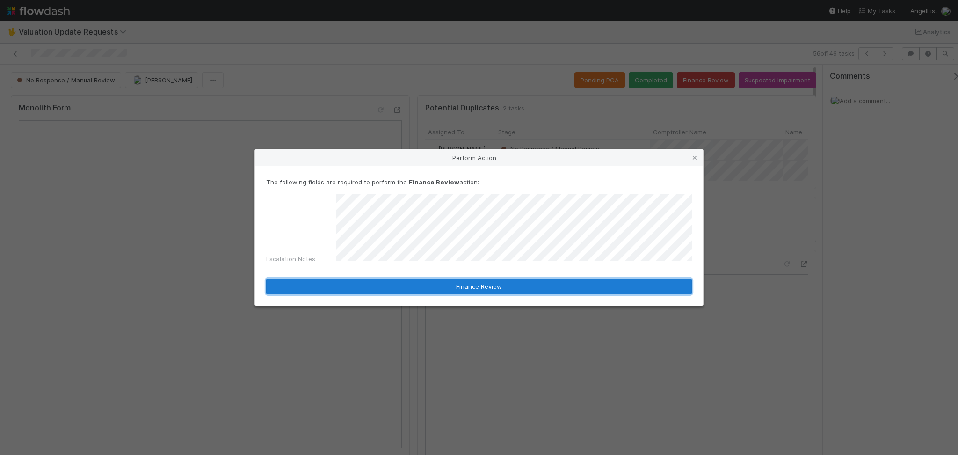
click at [447, 279] on button "Finance Review" at bounding box center [479, 286] width 426 height 16
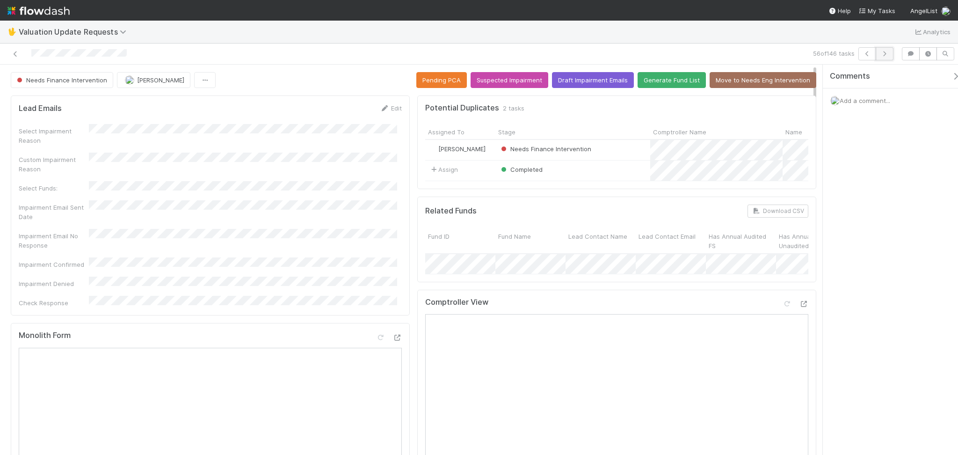
click at [879, 58] on button "button" at bounding box center [885, 53] width 18 height 13
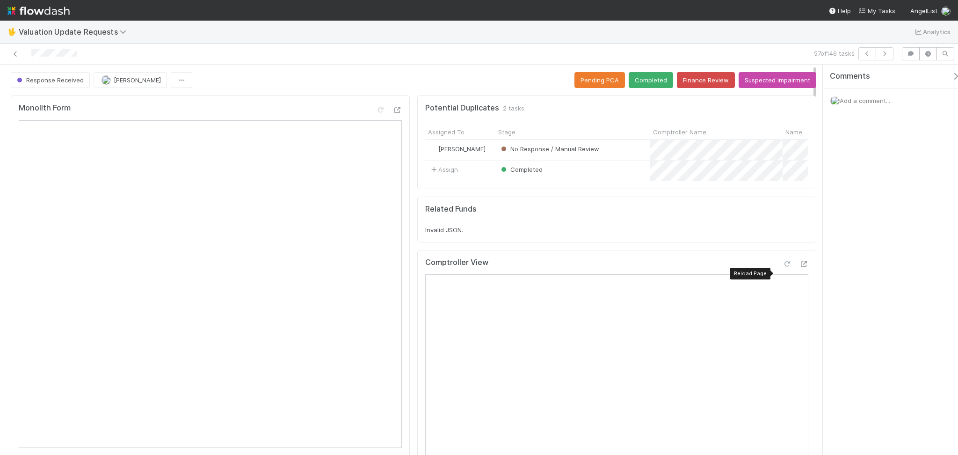
click at [782, 267] on icon at bounding box center [786, 264] width 9 height 6
click at [645, 74] on button "Completed" at bounding box center [651, 80] width 44 height 16
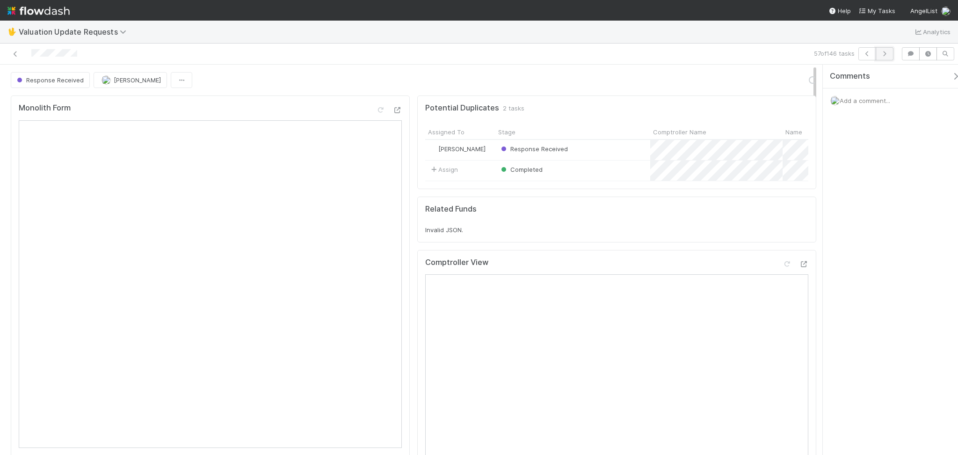
click at [889, 52] on icon "button" at bounding box center [884, 54] width 9 height 6
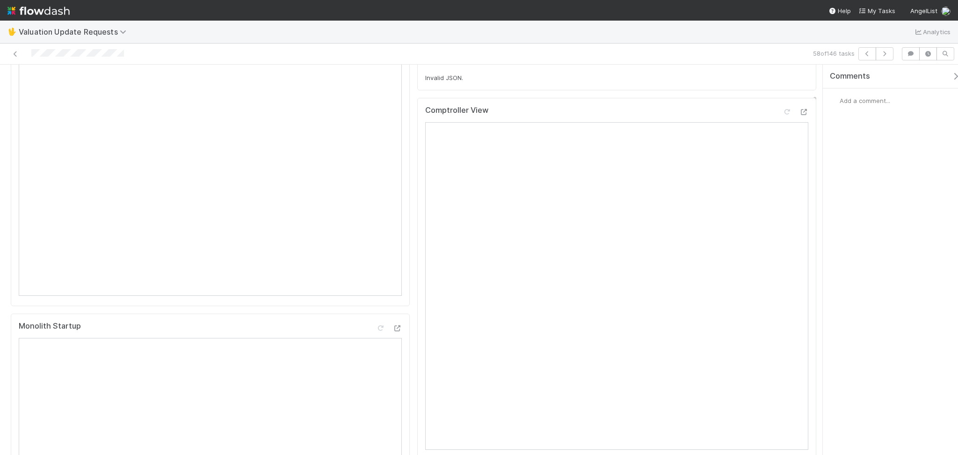
scroll to position [124, 0]
click at [782, 143] on icon at bounding box center [786, 140] width 9 height 6
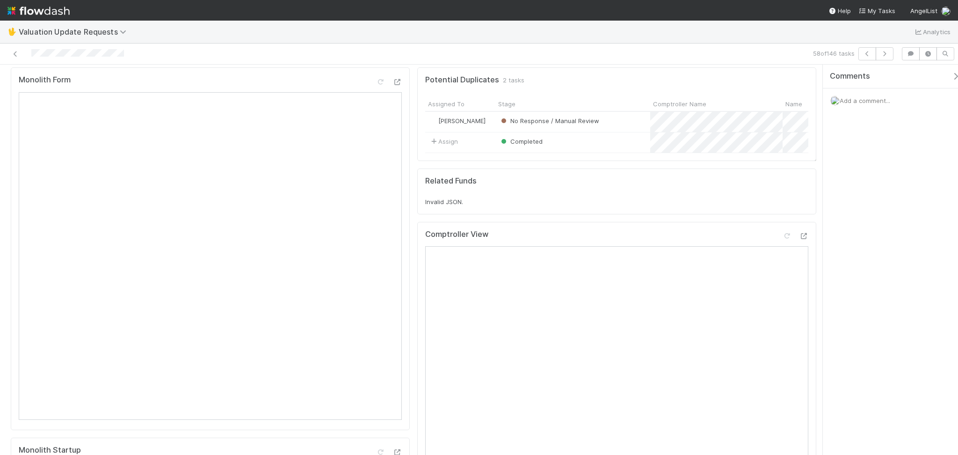
scroll to position [0, 0]
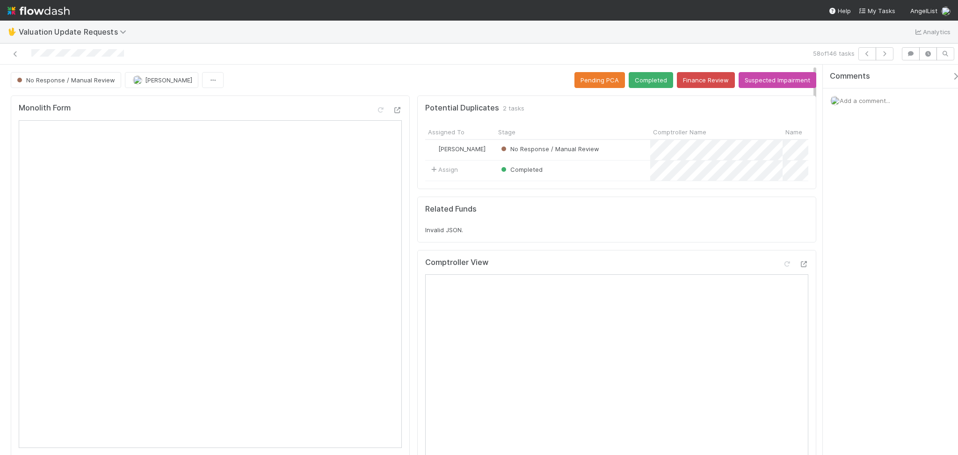
click at [649, 75] on button "Completed" at bounding box center [651, 80] width 44 height 16
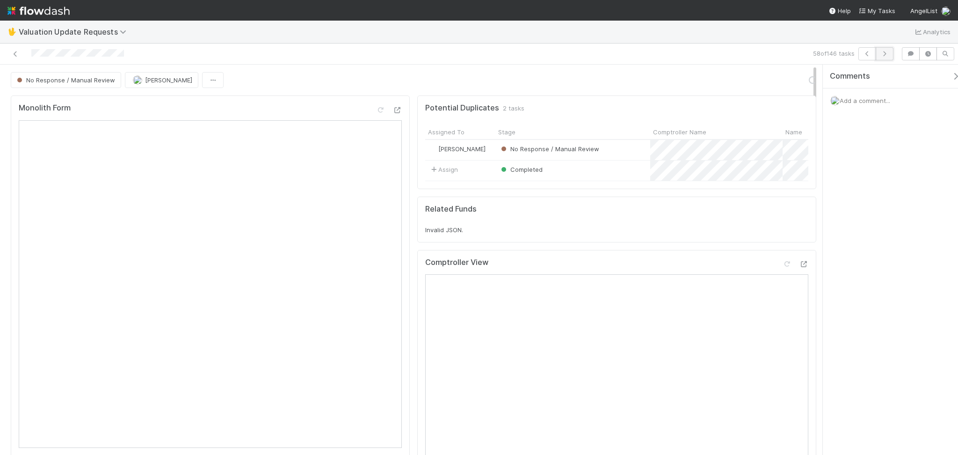
click at [881, 55] on icon "button" at bounding box center [884, 54] width 9 height 6
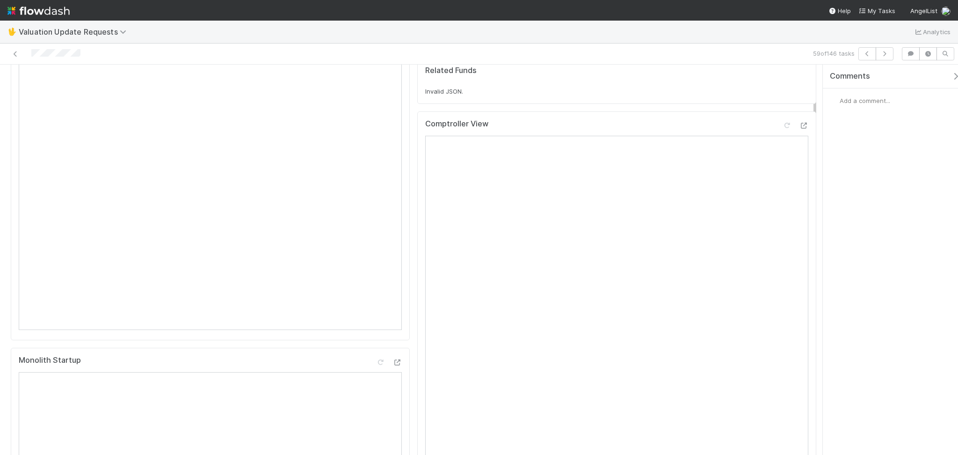
scroll to position [62, 0]
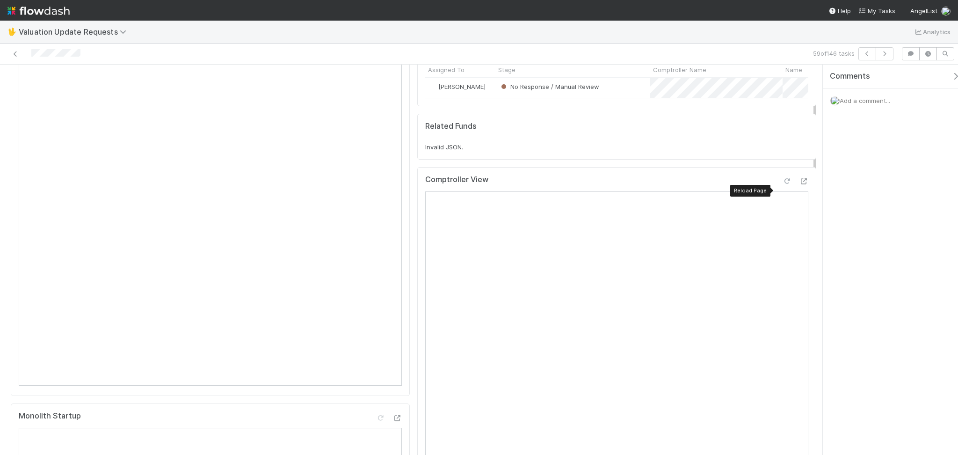
click at [782, 184] on icon at bounding box center [786, 181] width 9 height 6
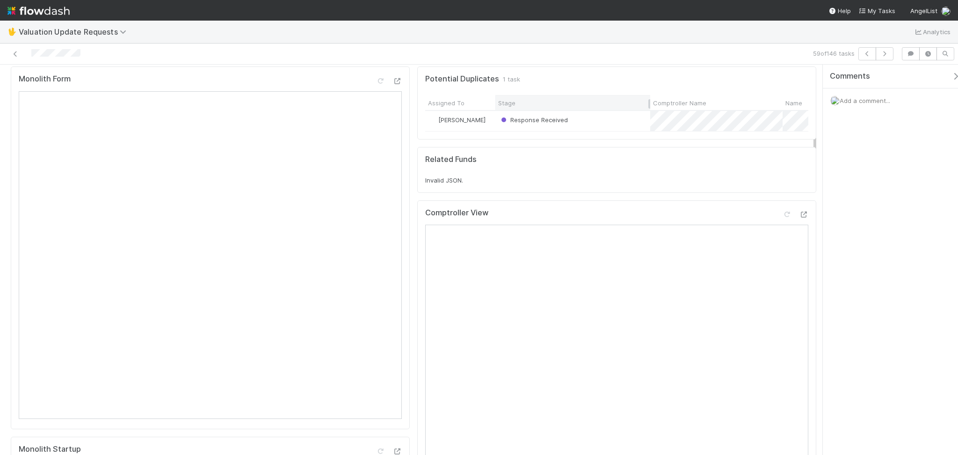
scroll to position [0, 0]
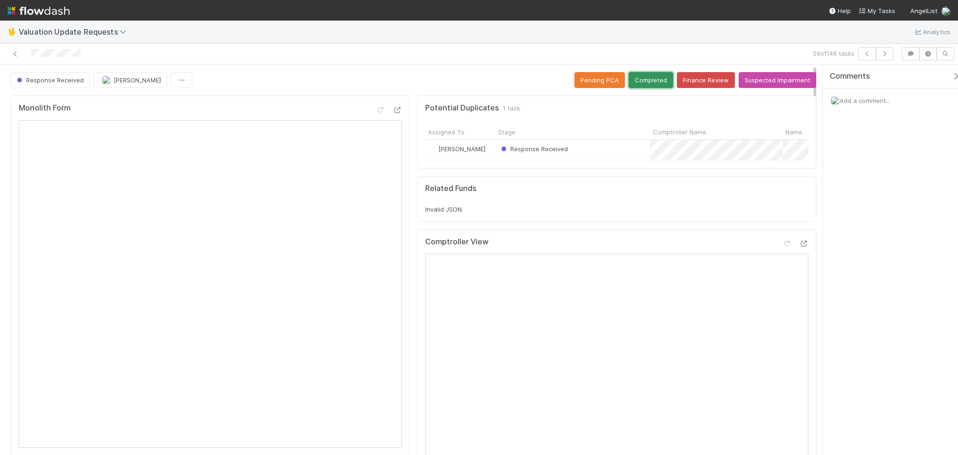
click at [637, 79] on button "Completed" at bounding box center [651, 80] width 44 height 16
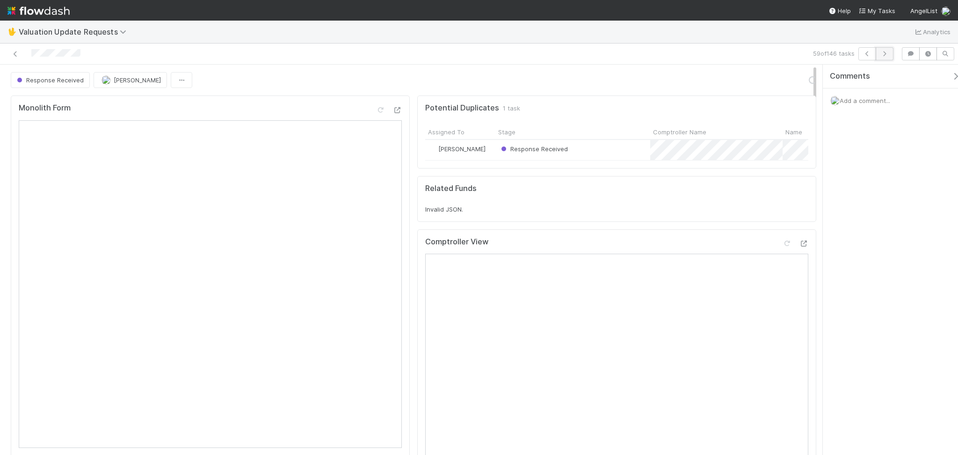
click at [882, 51] on icon "button" at bounding box center [884, 54] width 9 height 6
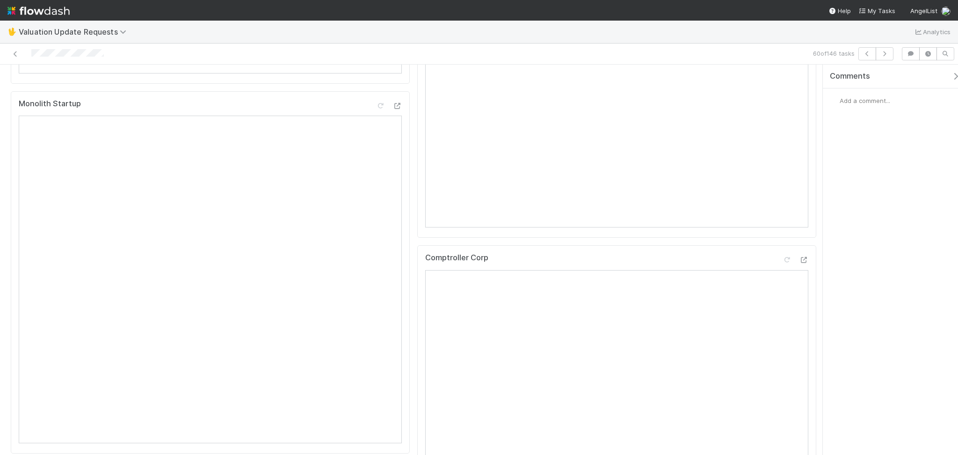
scroll to position [62, 0]
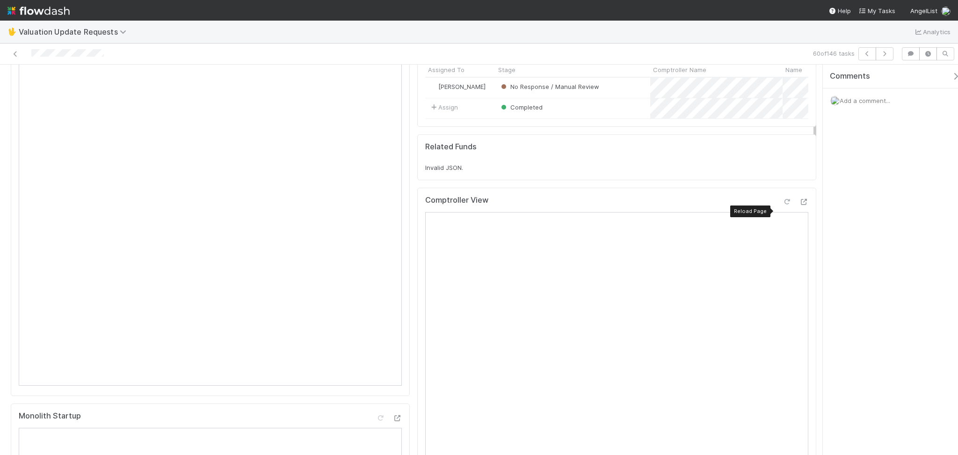
click at [782, 205] on icon at bounding box center [786, 202] width 9 height 6
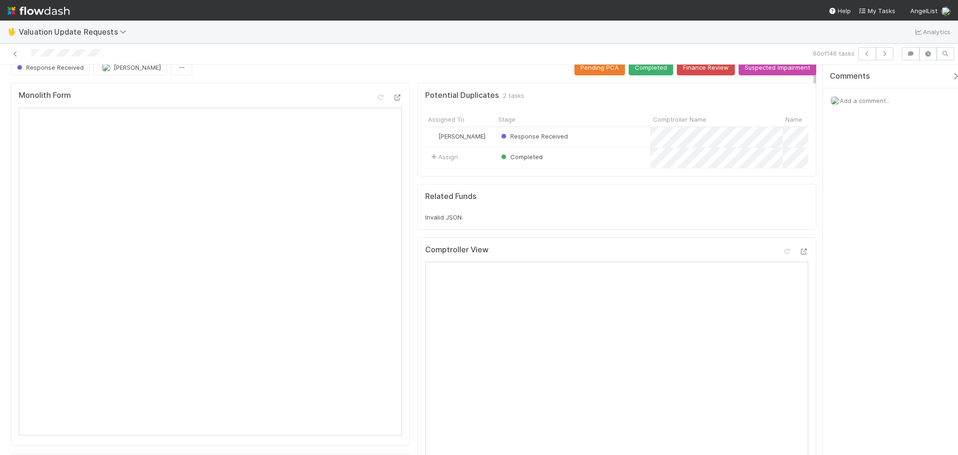
scroll to position [0, 0]
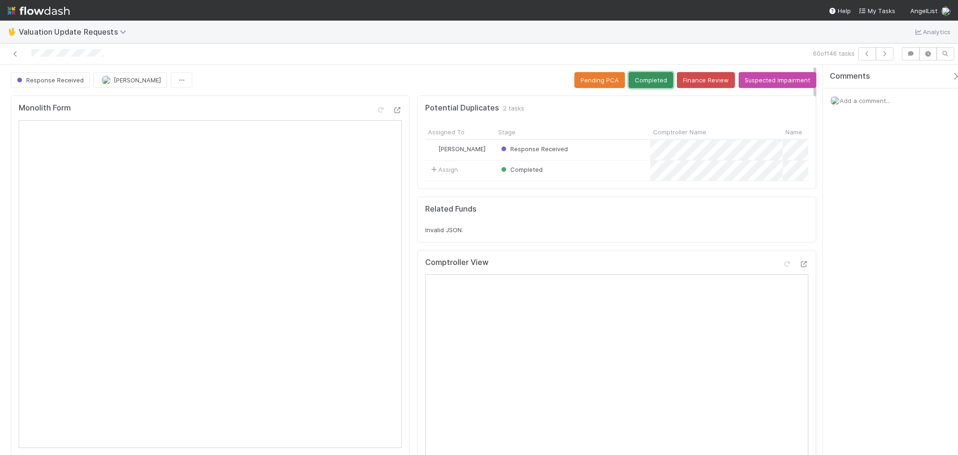
click at [643, 83] on button "Completed" at bounding box center [651, 80] width 44 height 16
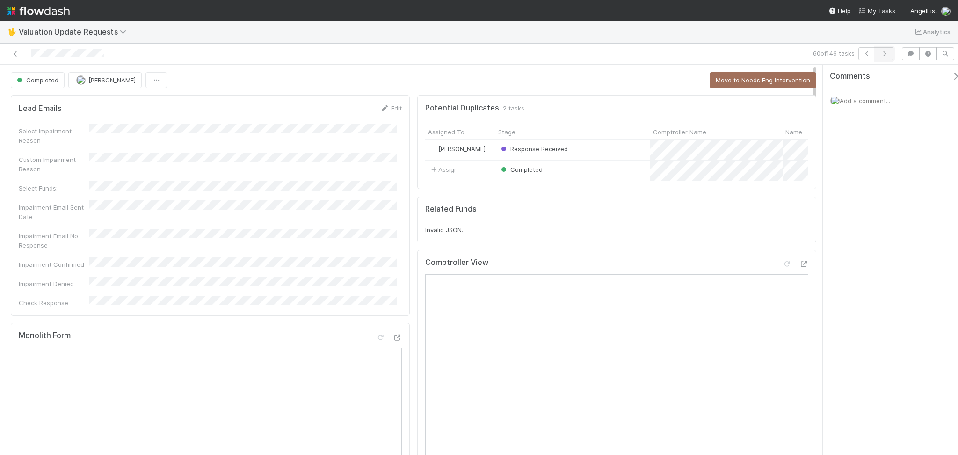
click at [890, 58] on button "button" at bounding box center [885, 53] width 18 height 13
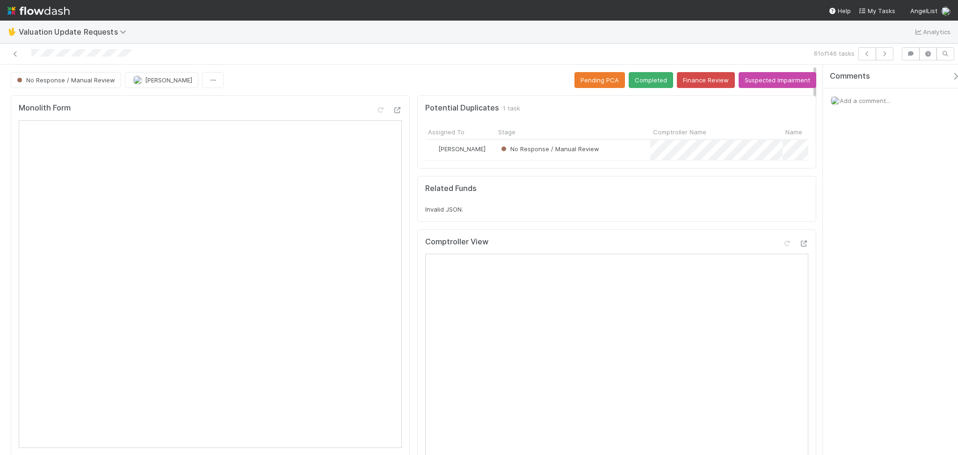
click at [15, 54] on icon at bounding box center [15, 54] width 9 height 6
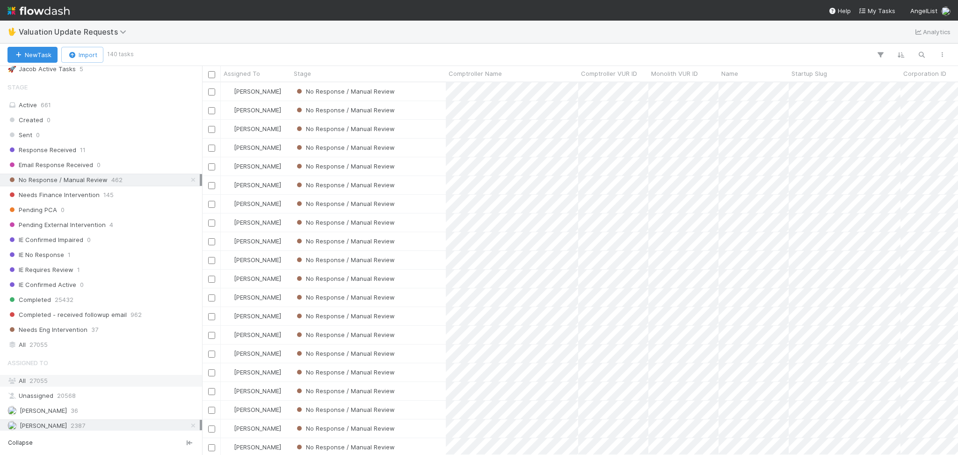
scroll to position [197, 0]
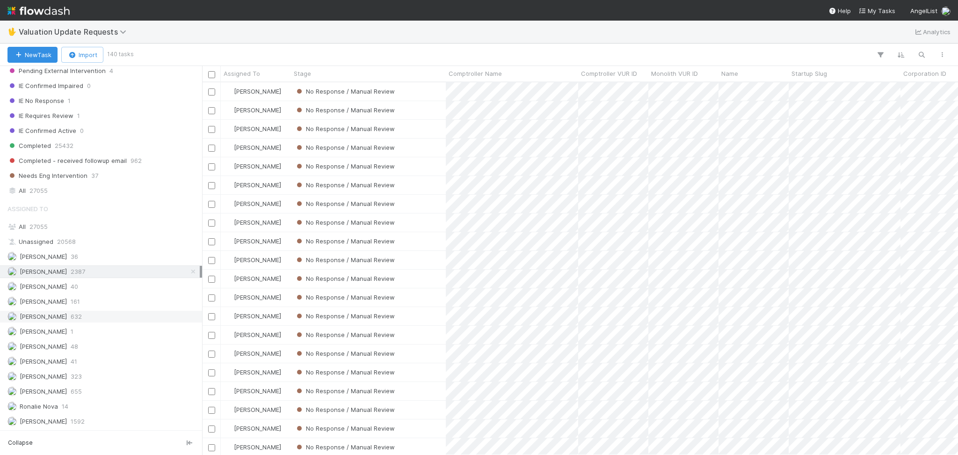
click at [80, 319] on span "632" at bounding box center [76, 317] width 11 height 12
click at [72, 391] on span "655" at bounding box center [76, 392] width 11 height 12
click at [65, 273] on span "[PERSON_NAME]" at bounding box center [43, 271] width 47 height 7
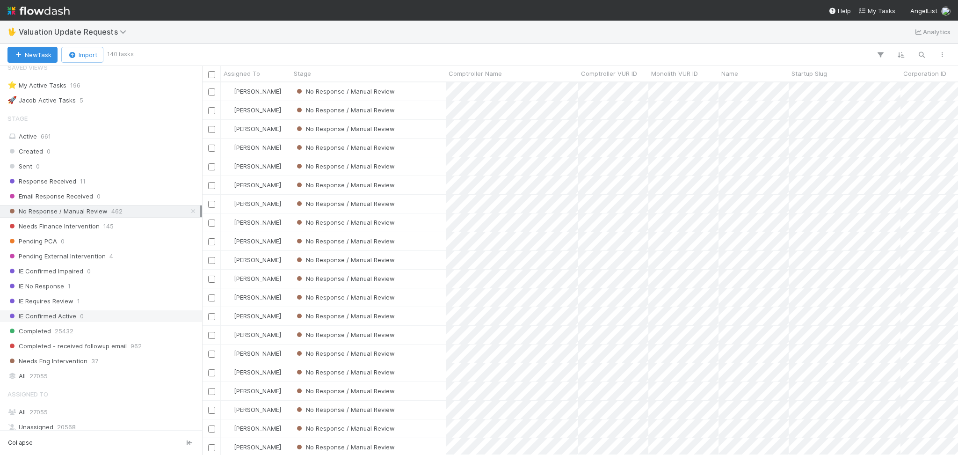
scroll to position [363, 746]
click at [123, 178] on div "Response Received 11" at bounding box center [103, 181] width 192 height 12
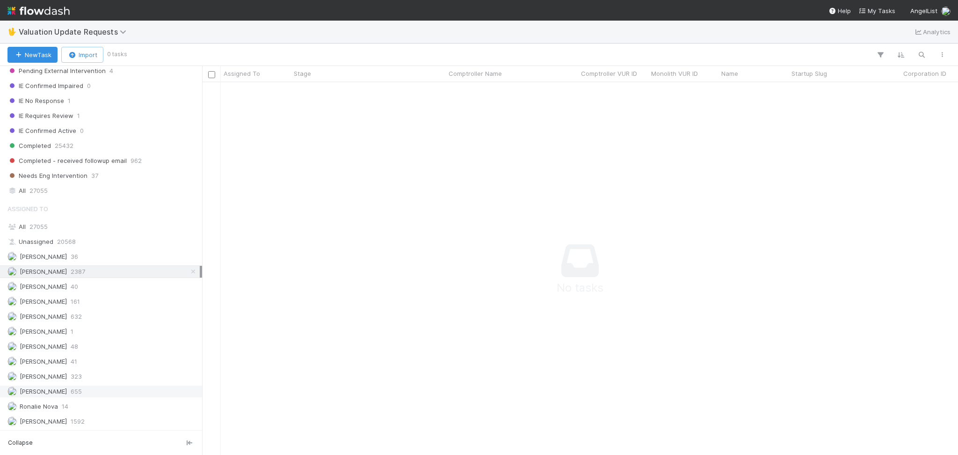
scroll to position [353, 737]
click at [95, 389] on div "[PERSON_NAME] 655" at bounding box center [103, 392] width 192 height 12
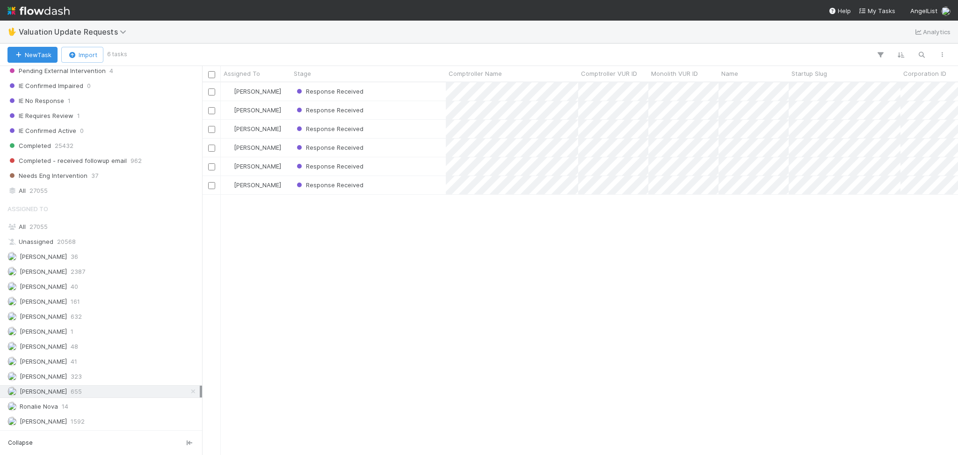
scroll to position [363, 746]
click at [95, 314] on div "[PERSON_NAME] 632" at bounding box center [103, 317] width 192 height 12
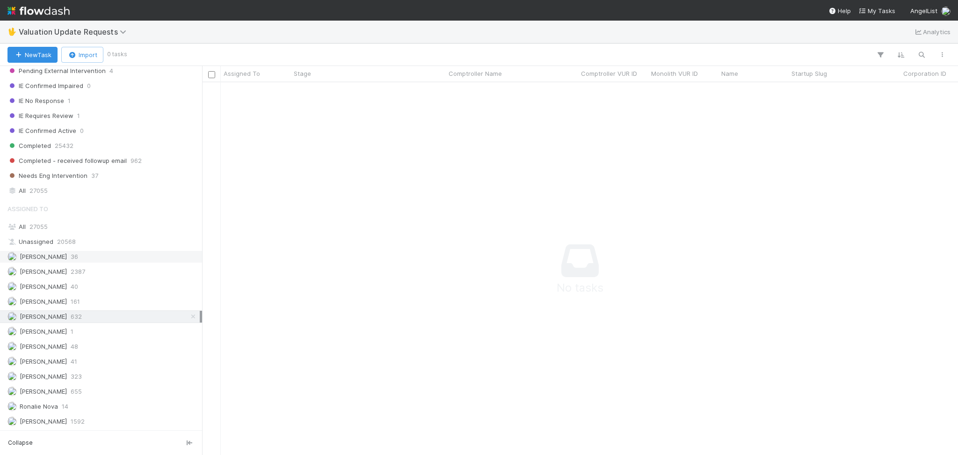
scroll to position [353, 737]
click at [91, 266] on div "[PERSON_NAME] 2387" at bounding box center [103, 272] width 192 height 12
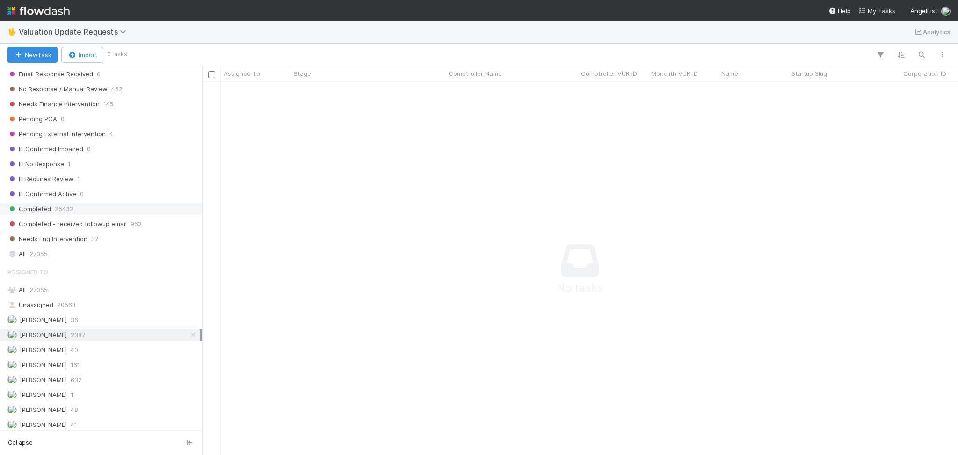
scroll to position [73, 0]
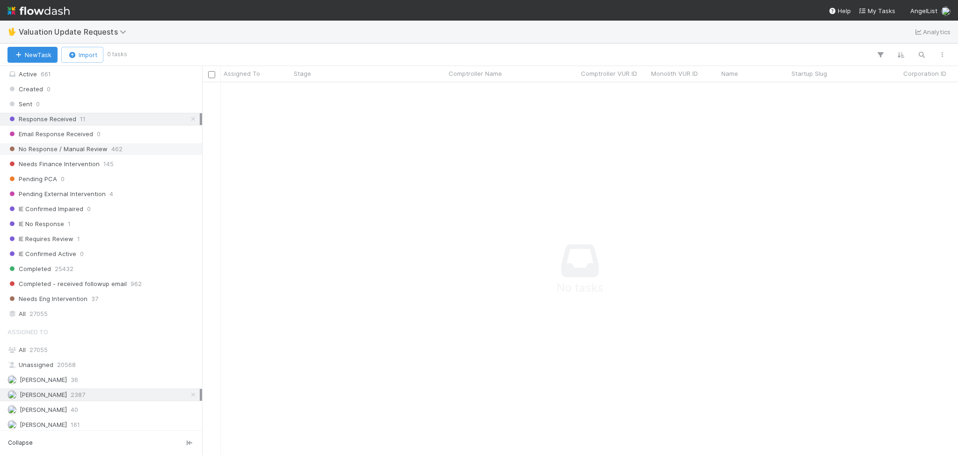
click at [111, 151] on span "462" at bounding box center [116, 149] width 11 height 12
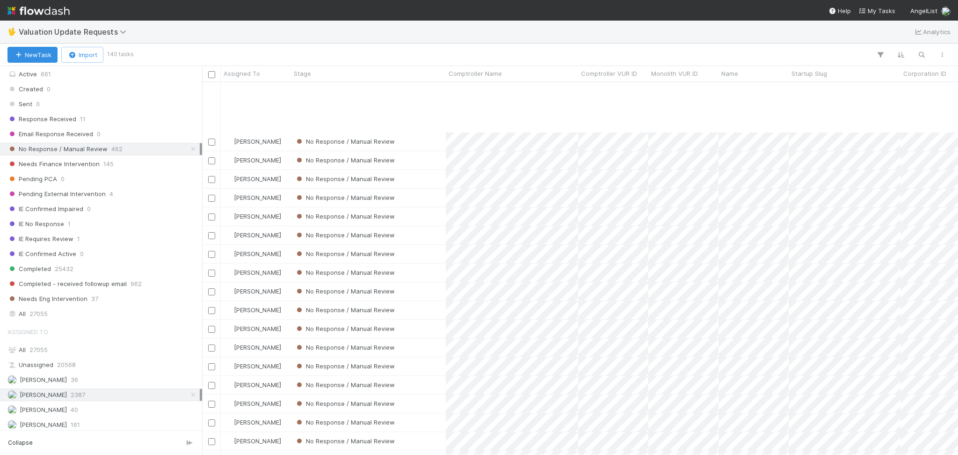
scroll to position [936, 0]
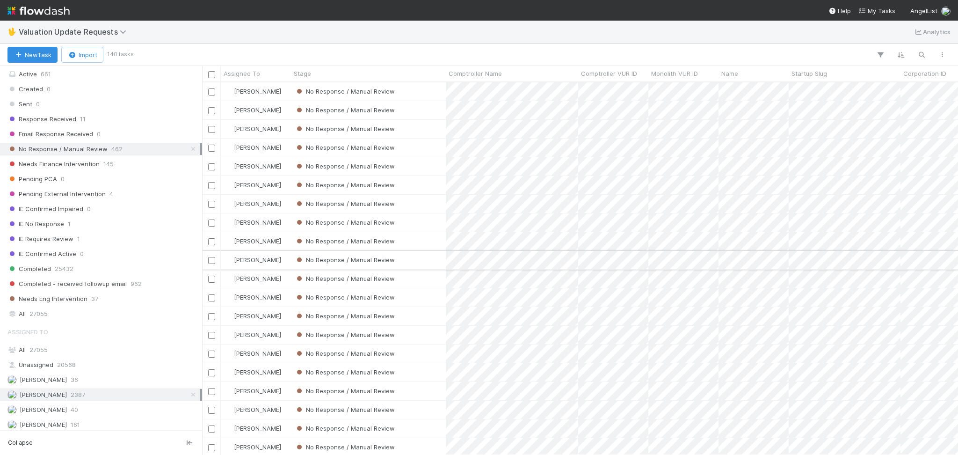
click at [414, 259] on div "No Response / Manual Review" at bounding box center [368, 260] width 155 height 18
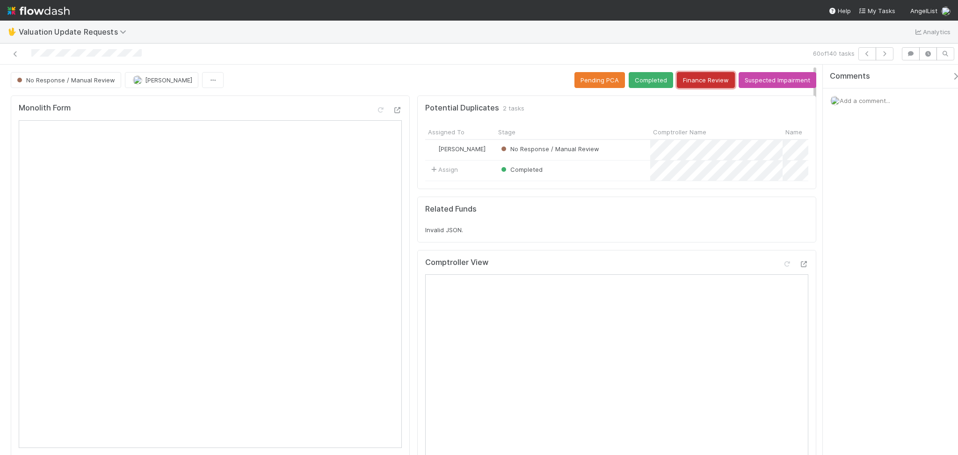
click at [685, 76] on button "Finance Review" at bounding box center [706, 80] width 58 height 16
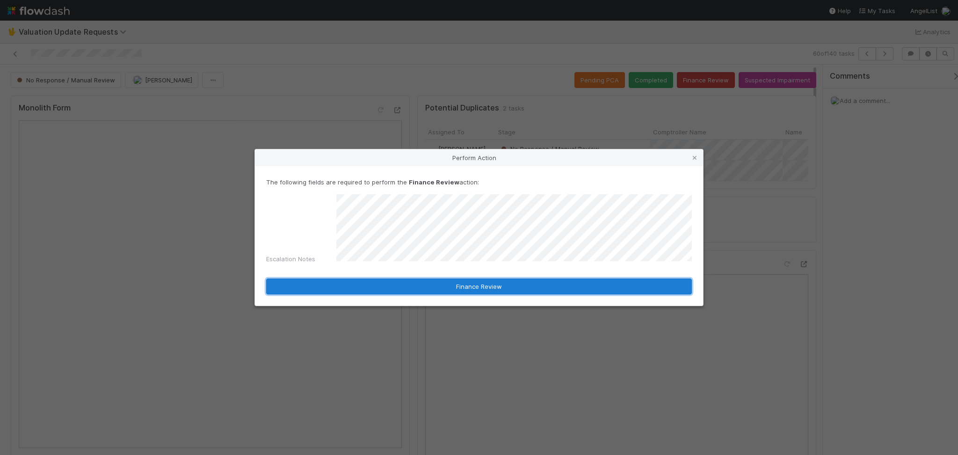
click at [482, 285] on button "Finance Review" at bounding box center [479, 286] width 426 height 16
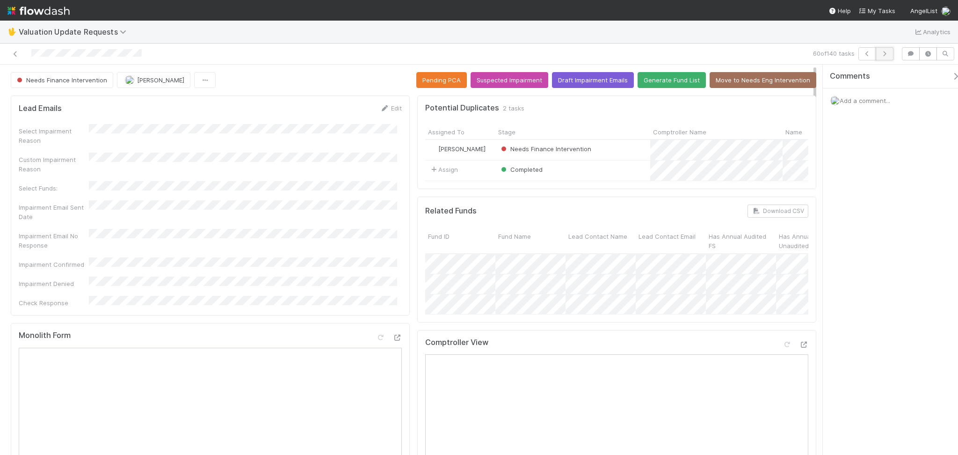
click at [884, 57] on button "button" at bounding box center [885, 53] width 18 height 13
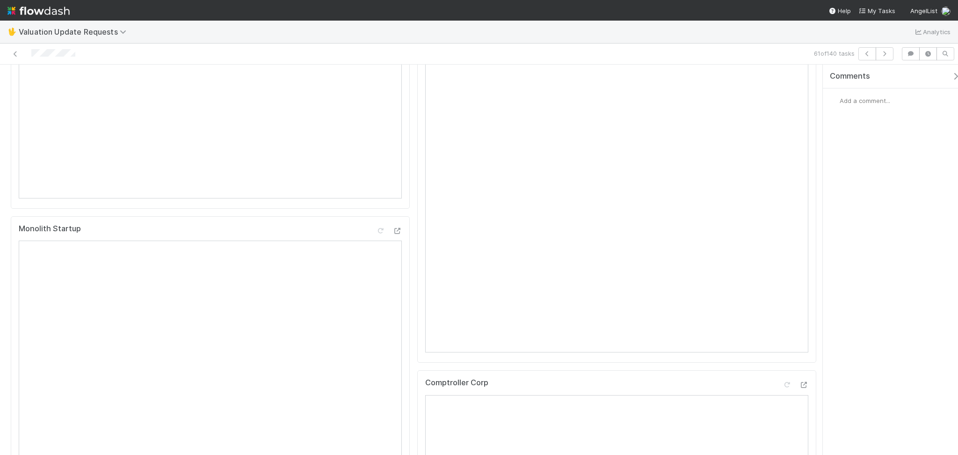
scroll to position [62, 0]
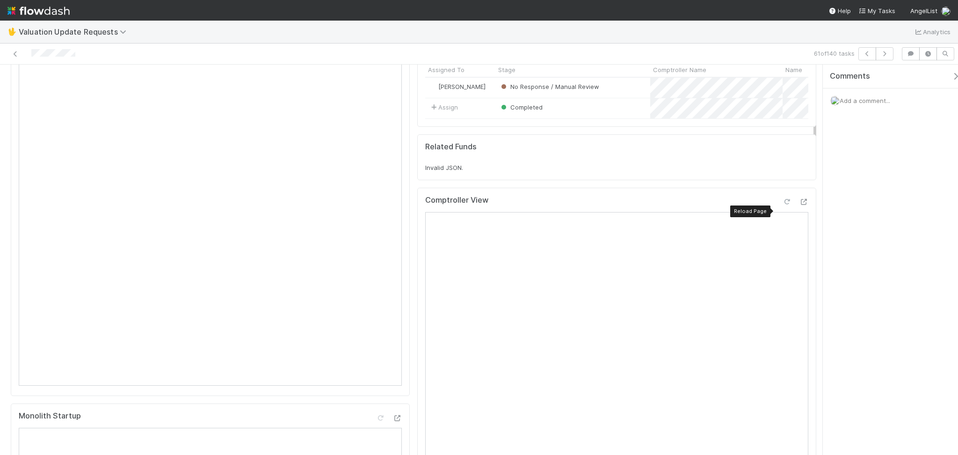
click at [782, 205] on icon at bounding box center [786, 202] width 9 height 6
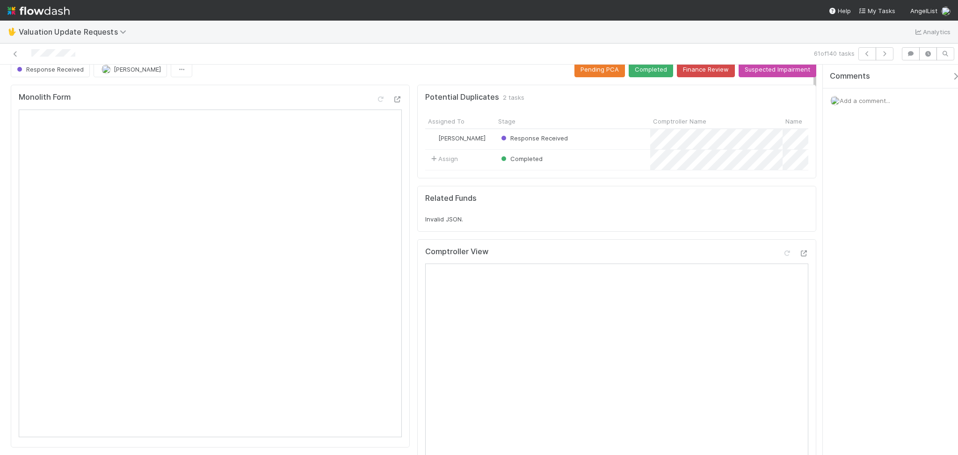
scroll to position [0, 0]
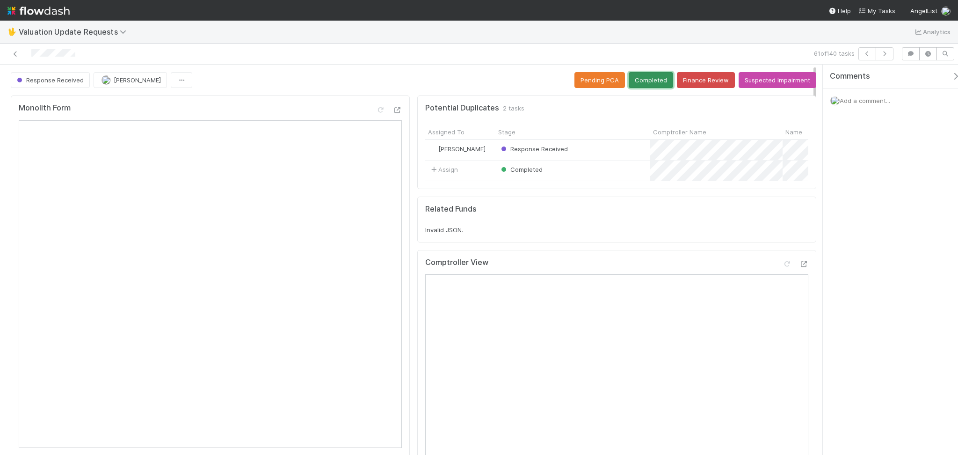
click at [633, 81] on button "Completed" at bounding box center [651, 80] width 44 height 16
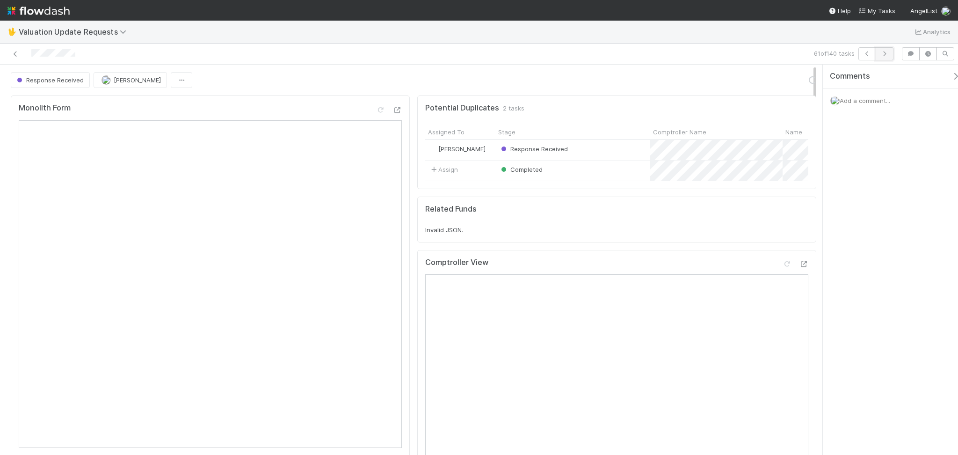
click at [888, 48] on button "button" at bounding box center [885, 53] width 18 height 13
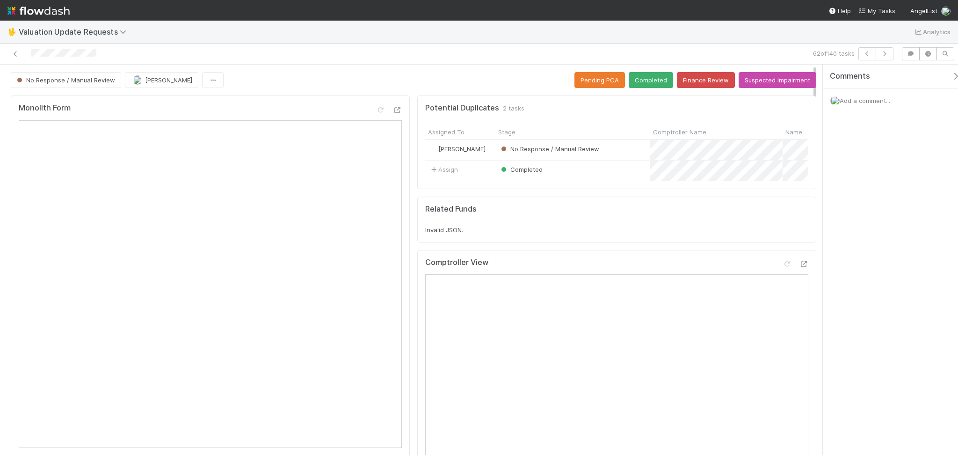
click at [283, 86] on div "No Response / Manual Review [PERSON_NAME] Pending PCA Completed Finance Review …" at bounding box center [414, 80] width 806 height 16
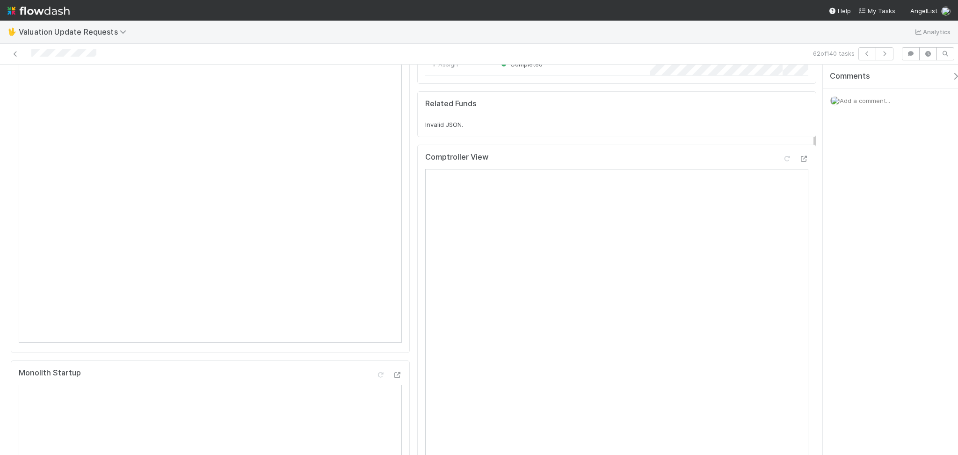
scroll to position [124, 0]
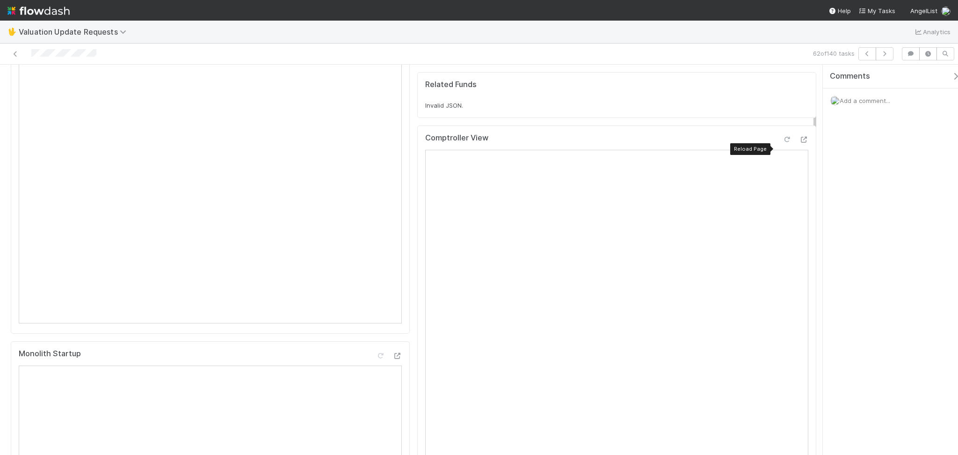
click at [782, 143] on icon at bounding box center [786, 140] width 9 height 6
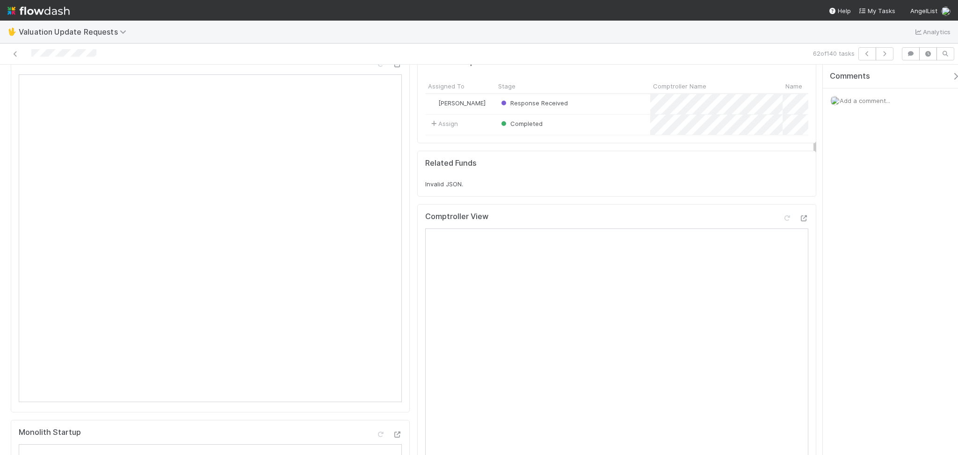
scroll to position [0, 0]
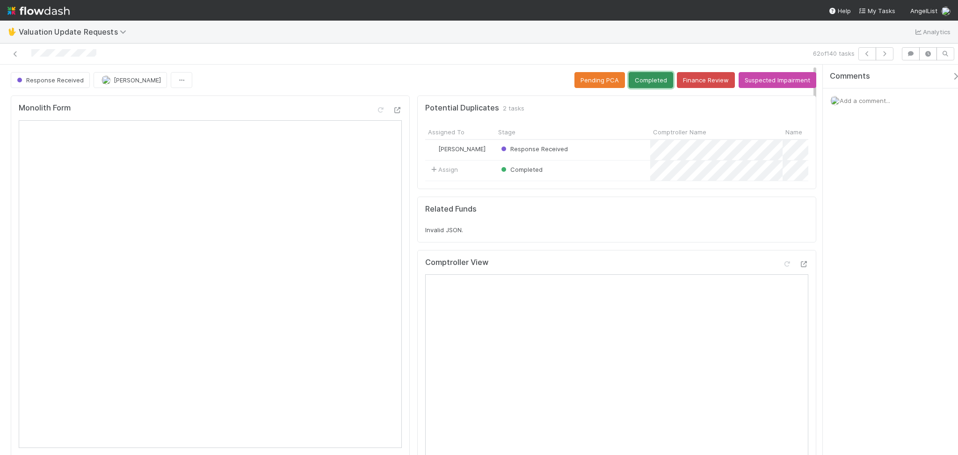
click at [651, 78] on button "Completed" at bounding box center [651, 80] width 44 height 16
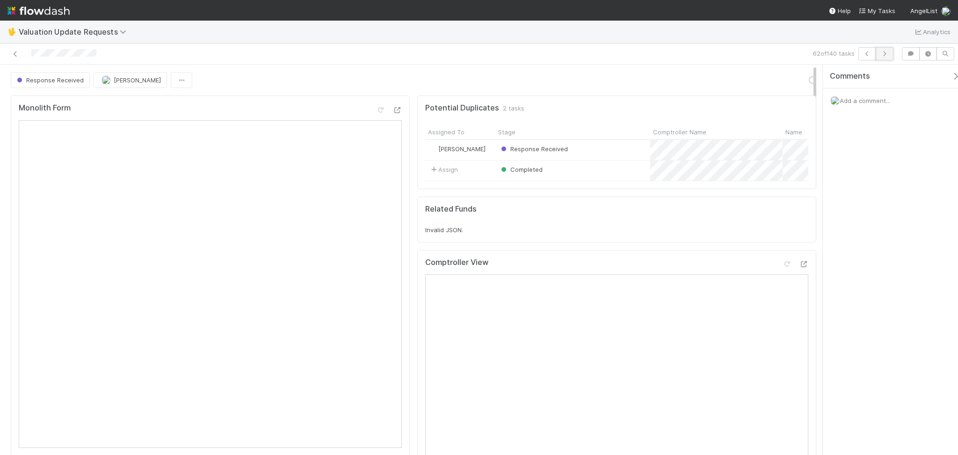
click at [884, 51] on icon "button" at bounding box center [884, 54] width 9 height 6
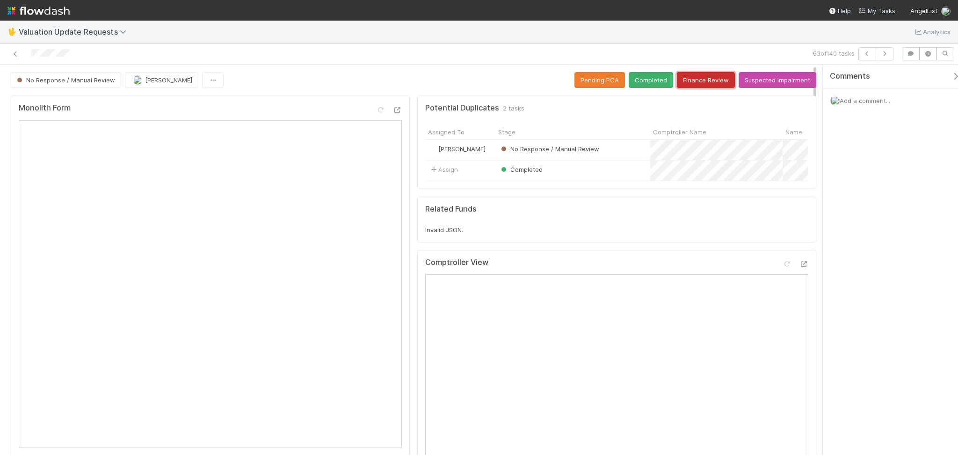
click at [695, 77] on button "Finance Review" at bounding box center [706, 80] width 58 height 16
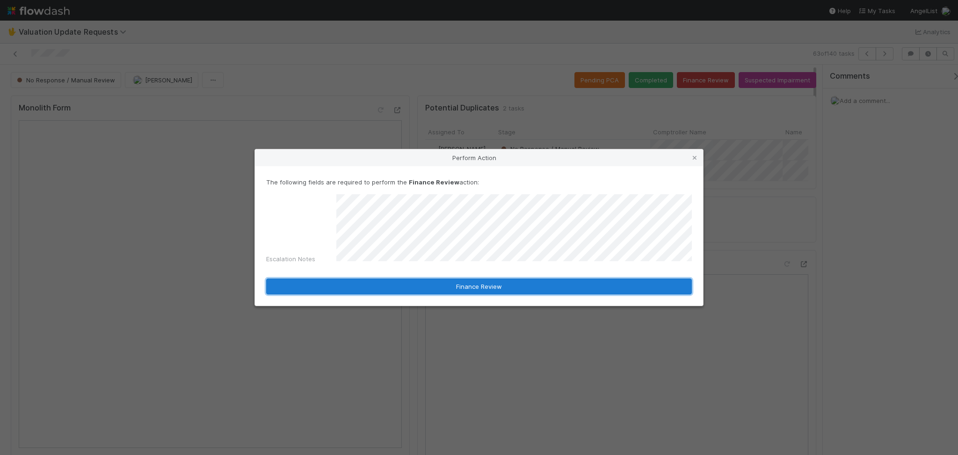
click at [500, 280] on button "Finance Review" at bounding box center [479, 286] width 426 height 16
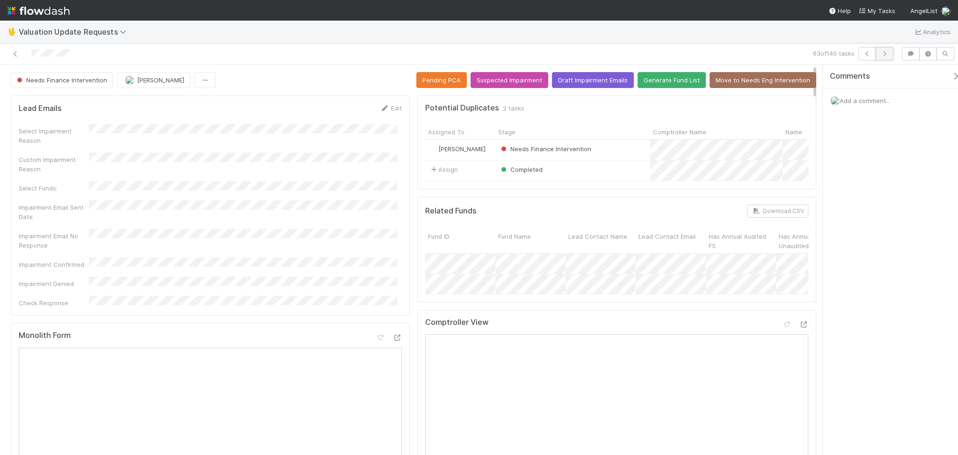
click at [881, 55] on icon "button" at bounding box center [884, 54] width 9 height 6
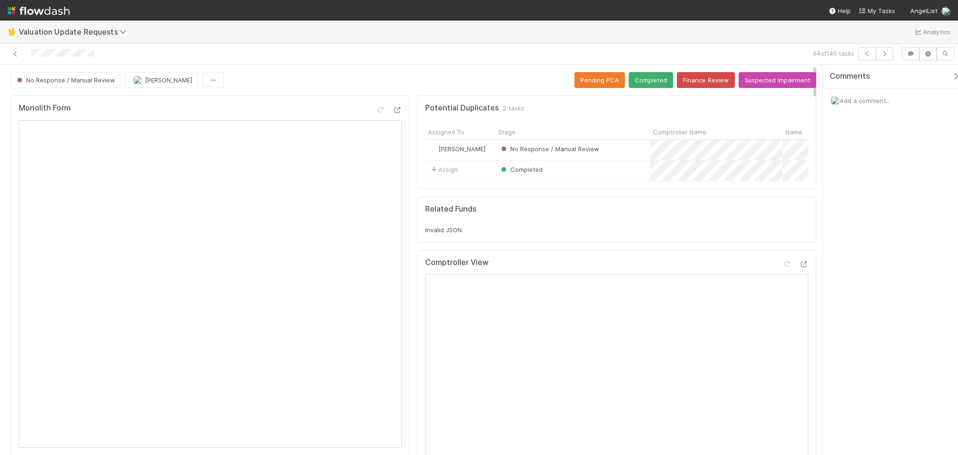
click at [274, 120] on iframe at bounding box center [210, 284] width 383 height 328
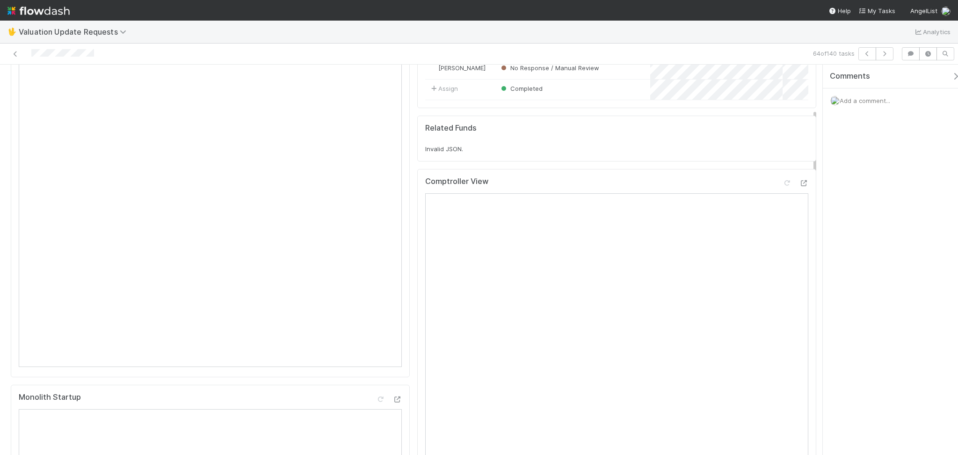
scroll to position [187, 0]
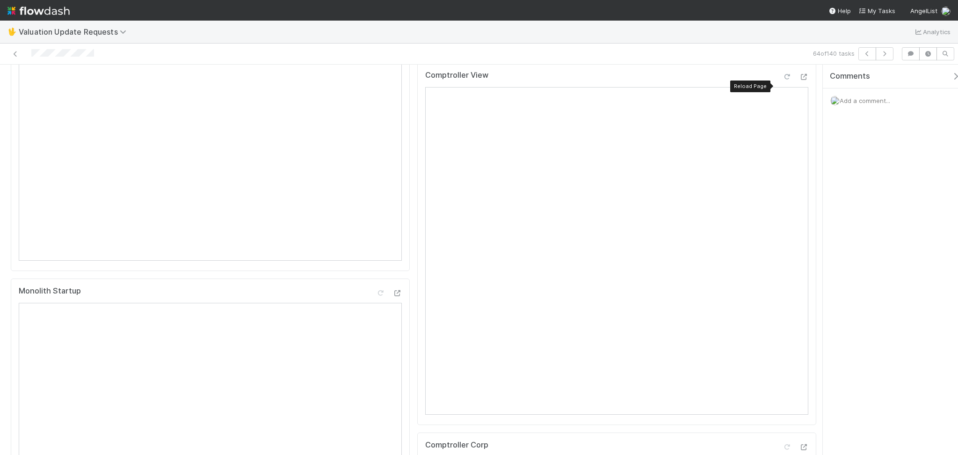
click at [782, 80] on icon at bounding box center [786, 77] width 9 height 6
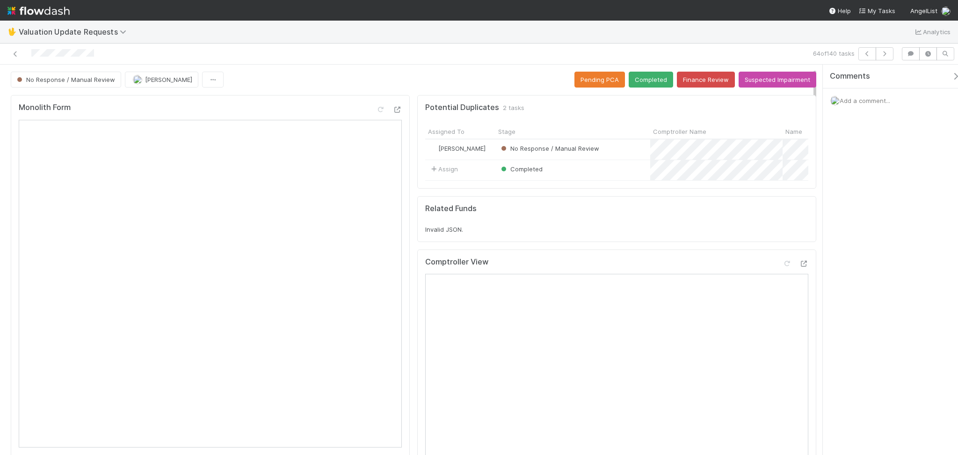
scroll to position [0, 0]
drag, startPoint x: 638, startPoint y: 79, endPoint x: 576, endPoint y: 101, distance: 66.2
click at [638, 78] on button "Completed" at bounding box center [651, 80] width 44 height 16
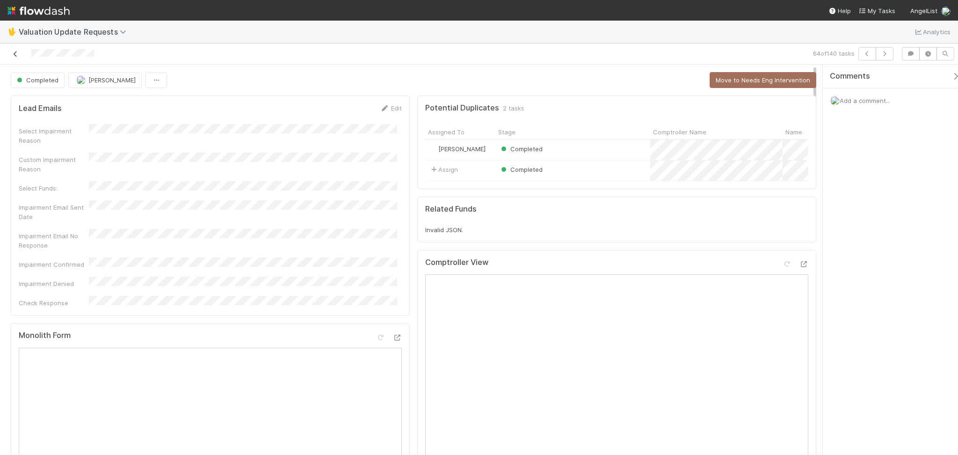
click at [15, 53] on icon at bounding box center [15, 54] width 9 height 6
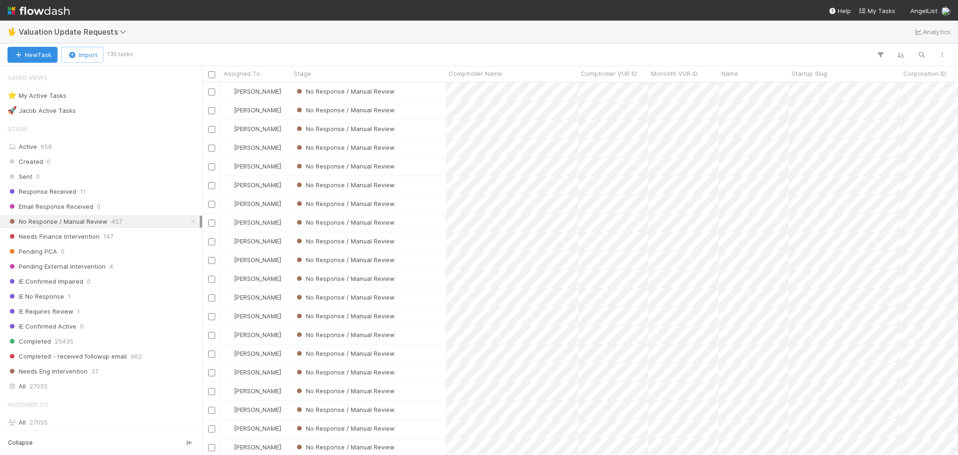
scroll to position [363, 746]
click at [251, 49] on div at bounding box center [542, 55] width 821 height 12
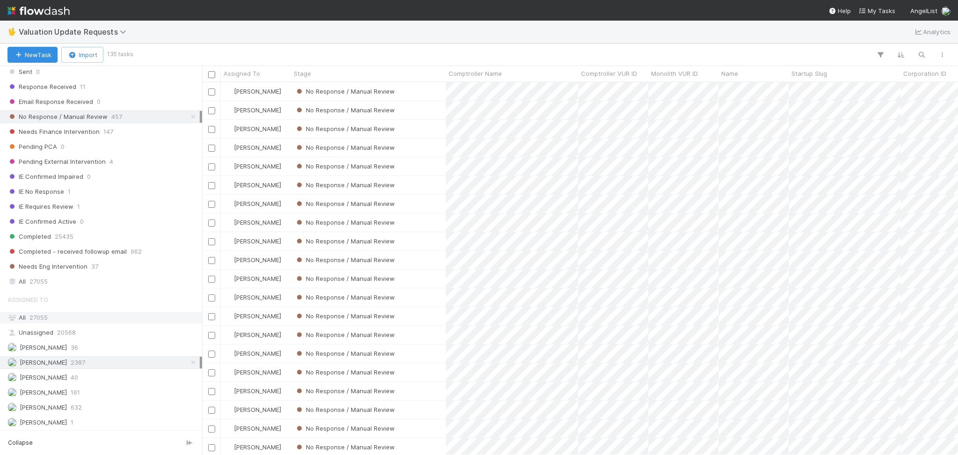
scroll to position [197, 0]
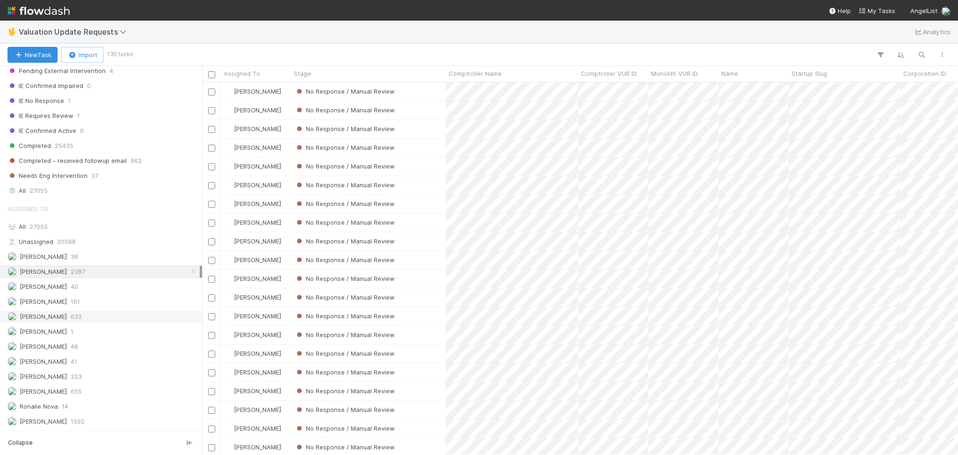
click at [82, 312] on span "632" at bounding box center [76, 317] width 11 height 12
click at [104, 266] on div "[PERSON_NAME] 2387" at bounding box center [103, 272] width 192 height 12
click at [79, 422] on span "1592" at bounding box center [78, 422] width 14 height 12
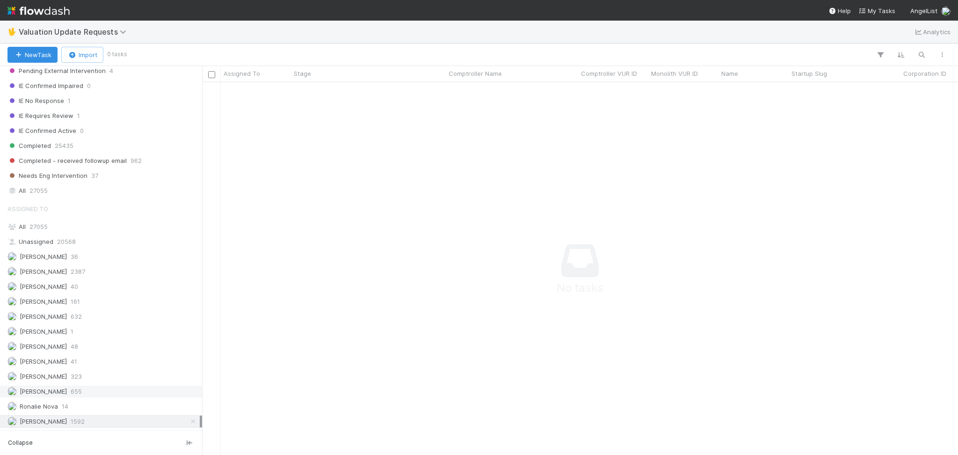
scroll to position [353, 737]
click at [80, 394] on span "655" at bounding box center [76, 392] width 11 height 12
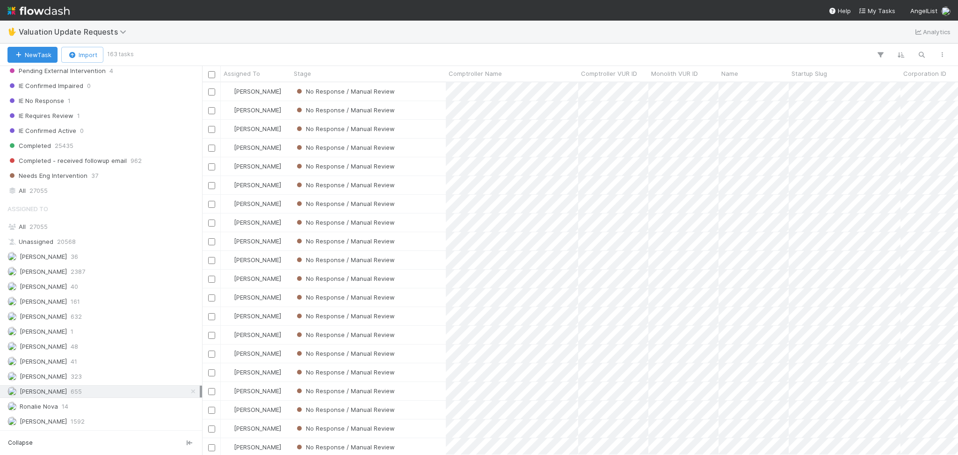
scroll to position [363, 746]
click at [113, 278] on div "Assigned To All 27055 Unassigned 20568 [PERSON_NAME] 36 [PERSON_NAME] 2387 [PER…" at bounding box center [101, 313] width 202 height 228
click at [116, 270] on div "[PERSON_NAME] 2387" at bounding box center [103, 272] width 192 height 12
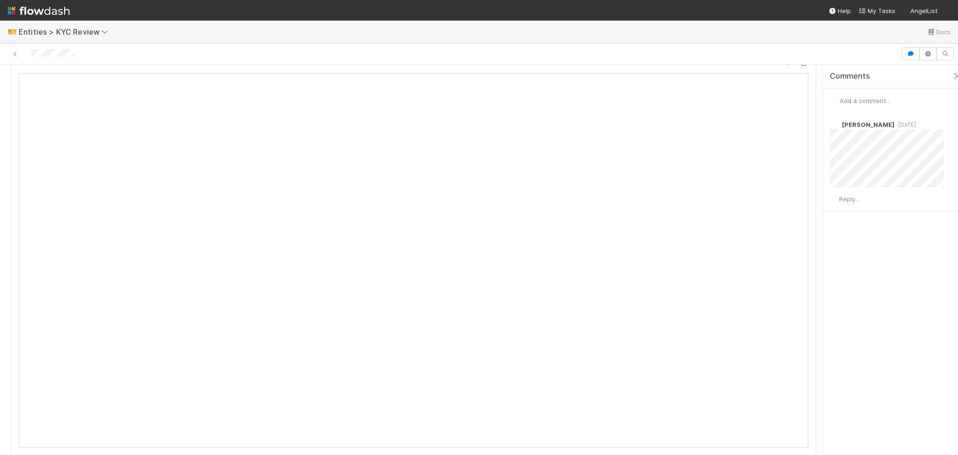
scroll to position [374, 0]
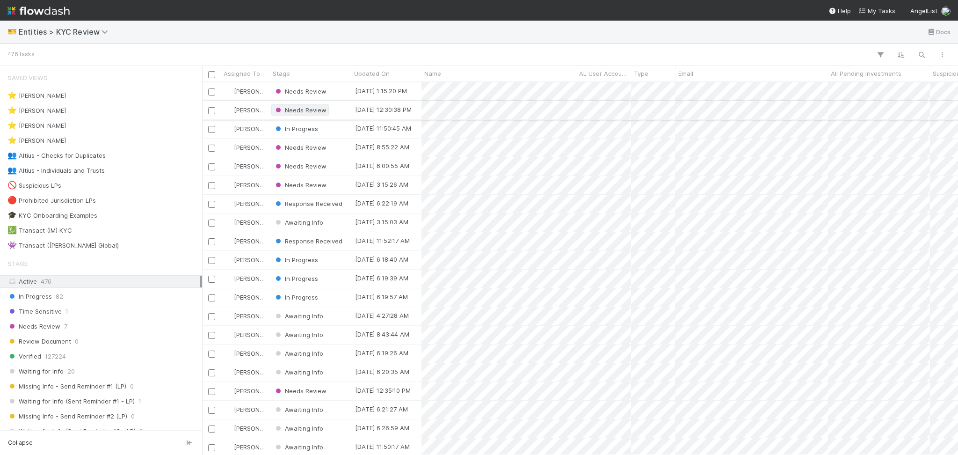
scroll to position [363, 746]
click at [124, 165] on div "👥 Altius - Individuals and Trusts 2" at bounding box center [103, 171] width 192 height 12
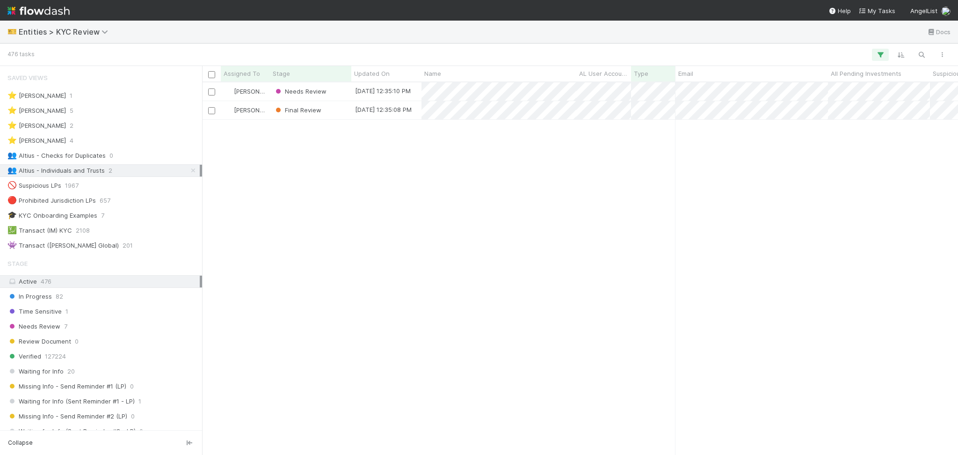
scroll to position [363, 746]
click at [121, 154] on div "👥 Altius - Checks for Duplicates 0" at bounding box center [103, 156] width 192 height 12
